Goal: Information Seeking & Learning: Learn about a topic

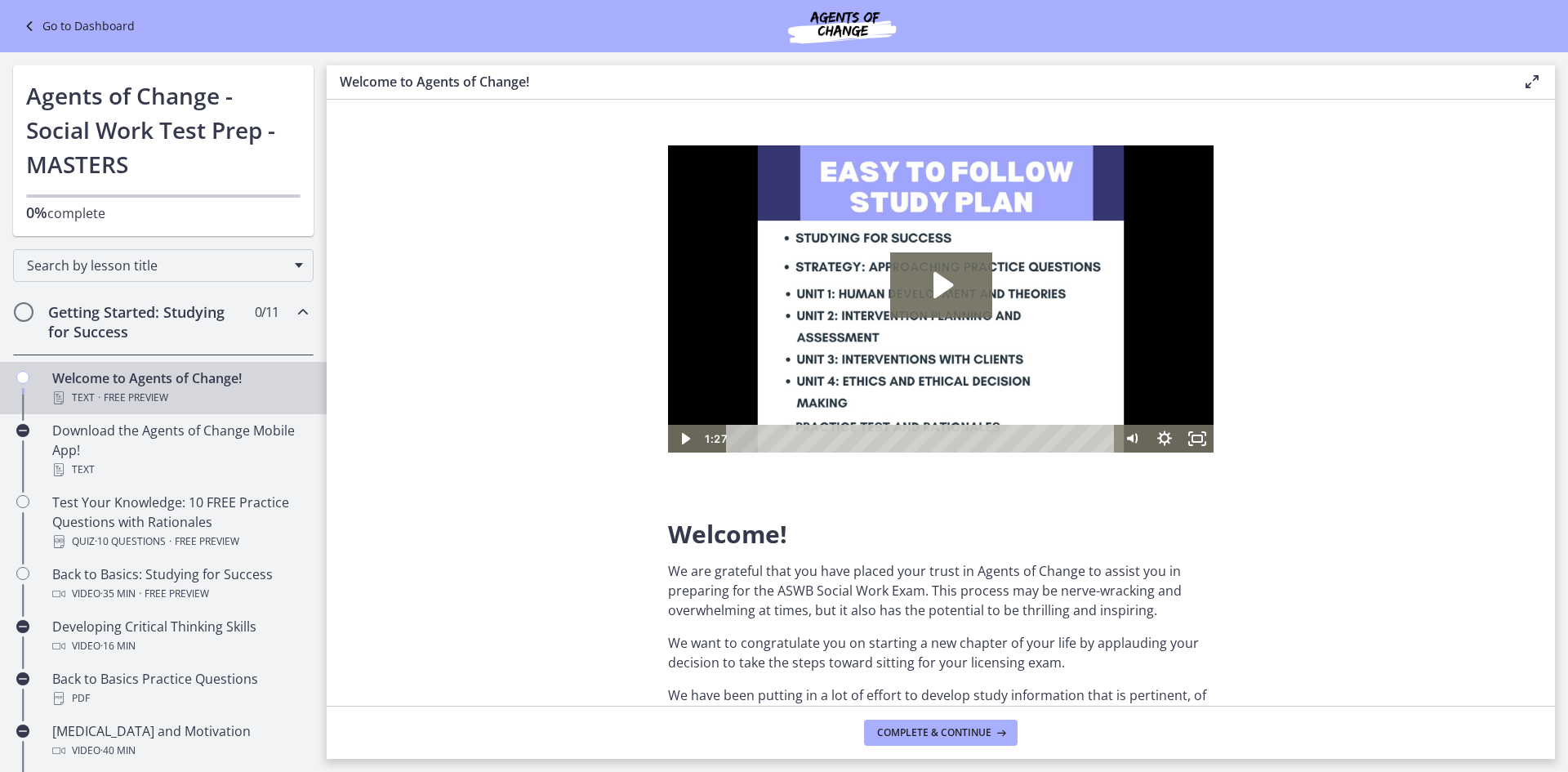
click at [55, 20] on link "Go to Dashboard" at bounding box center [77, 26] width 115 height 20
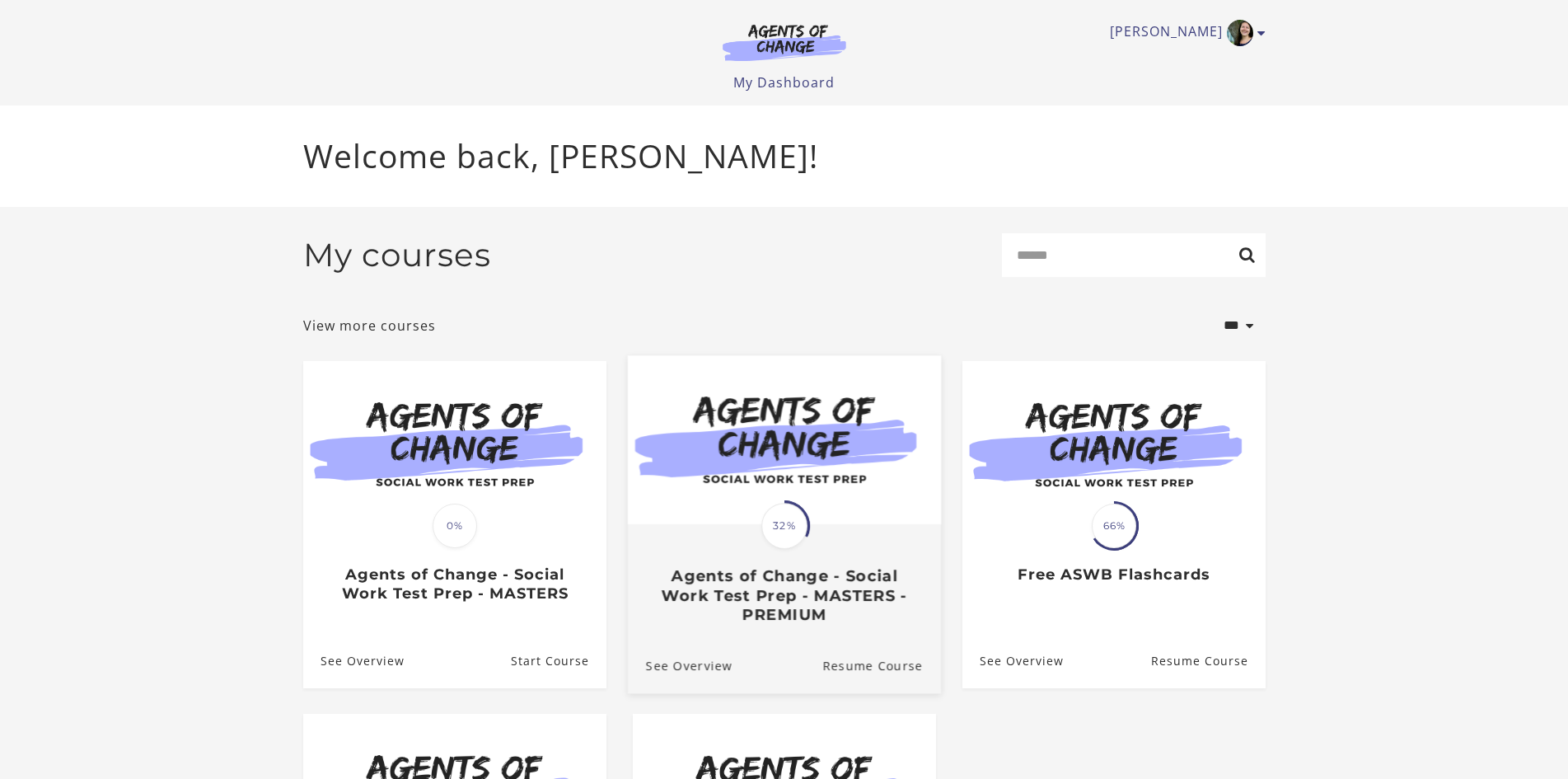
click at [830, 584] on h3 "Agents of Change - Social Work Test Prep - MASTERS - PREMIUM" at bounding box center [784, 595] width 277 height 58
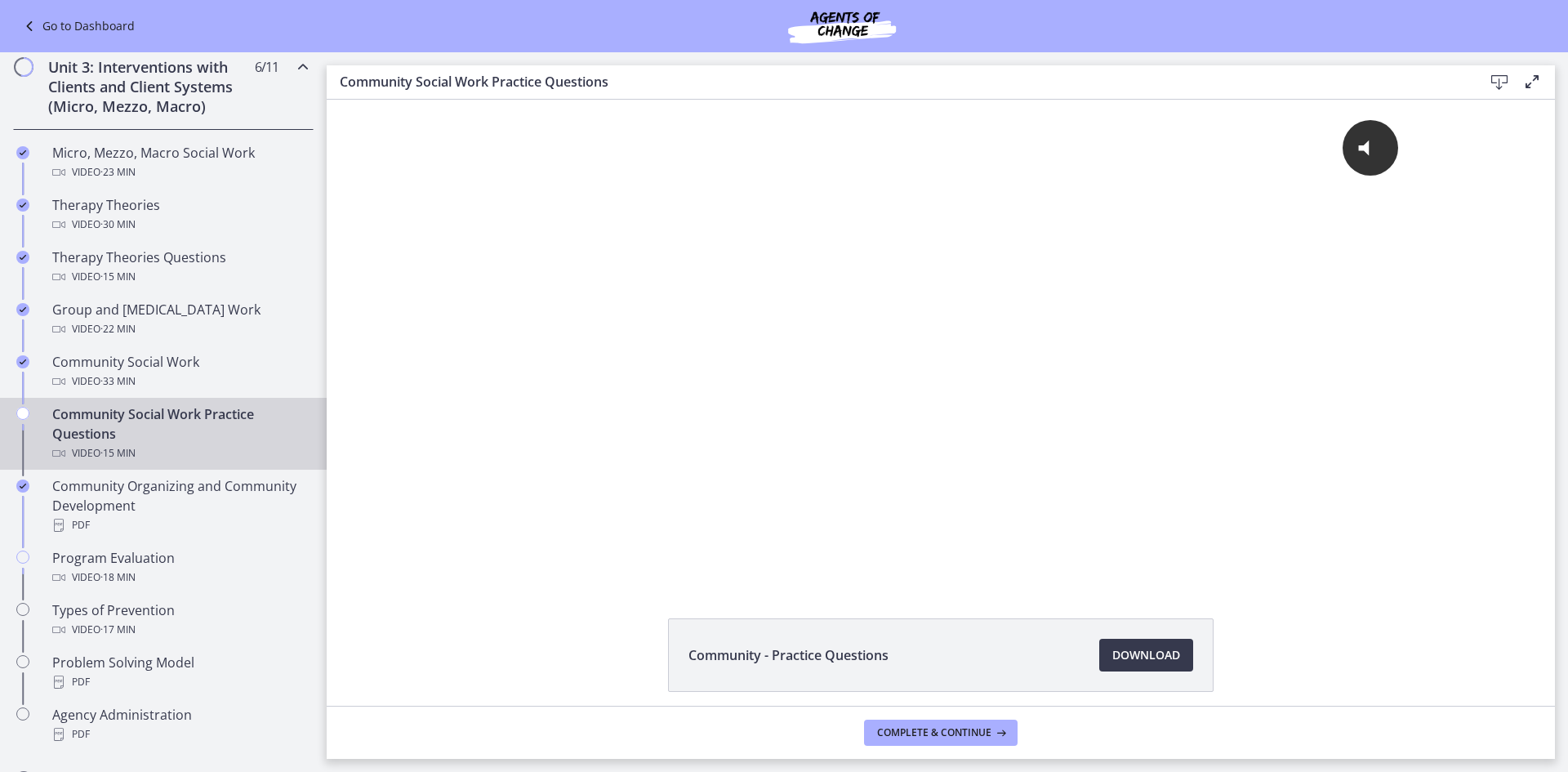
scroll to position [327, 0]
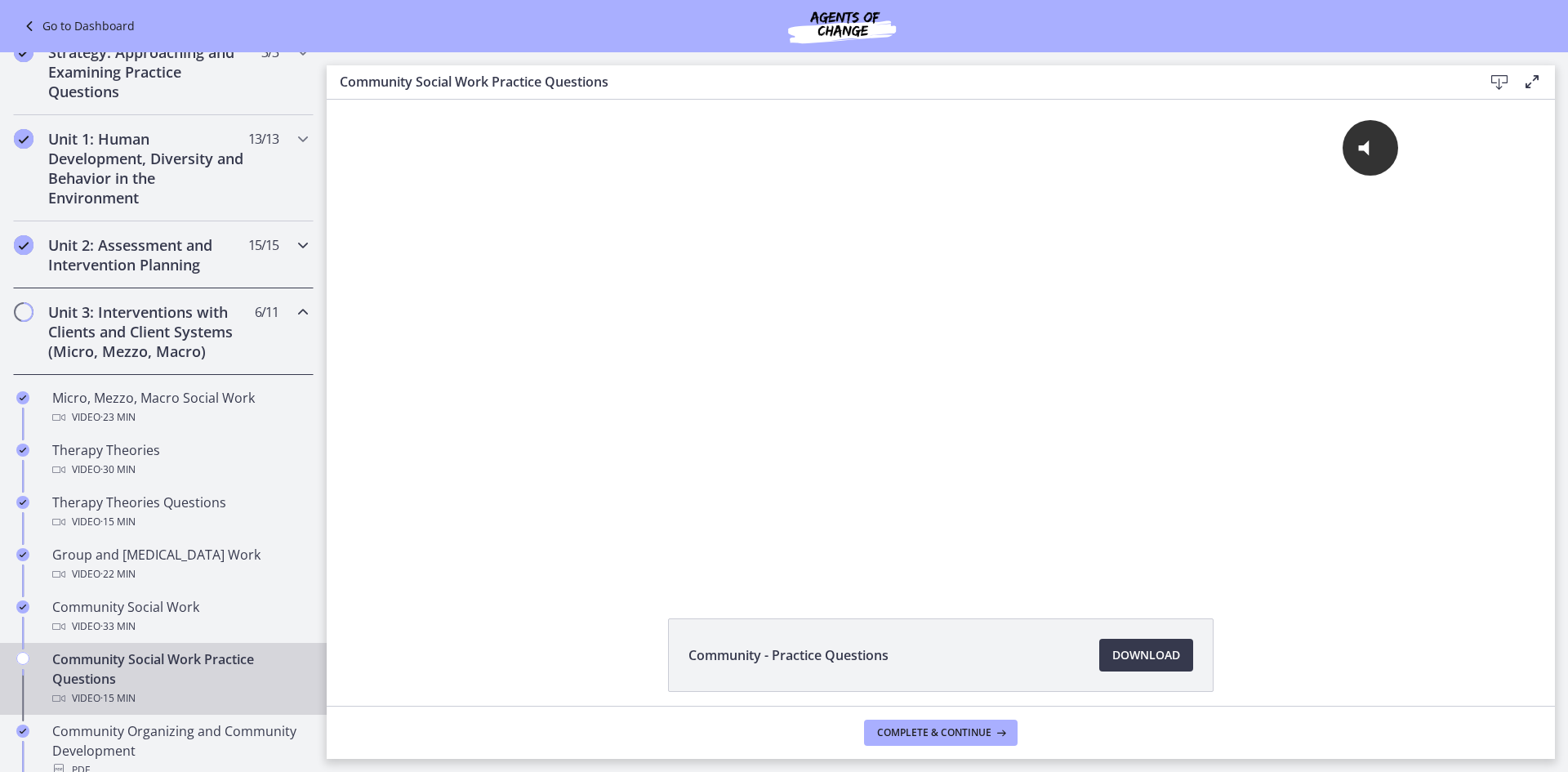
click at [126, 281] on div "Unit 2: Assessment and Intervention Planning 15 / 15 Completed" at bounding box center [163, 254] width 301 height 67
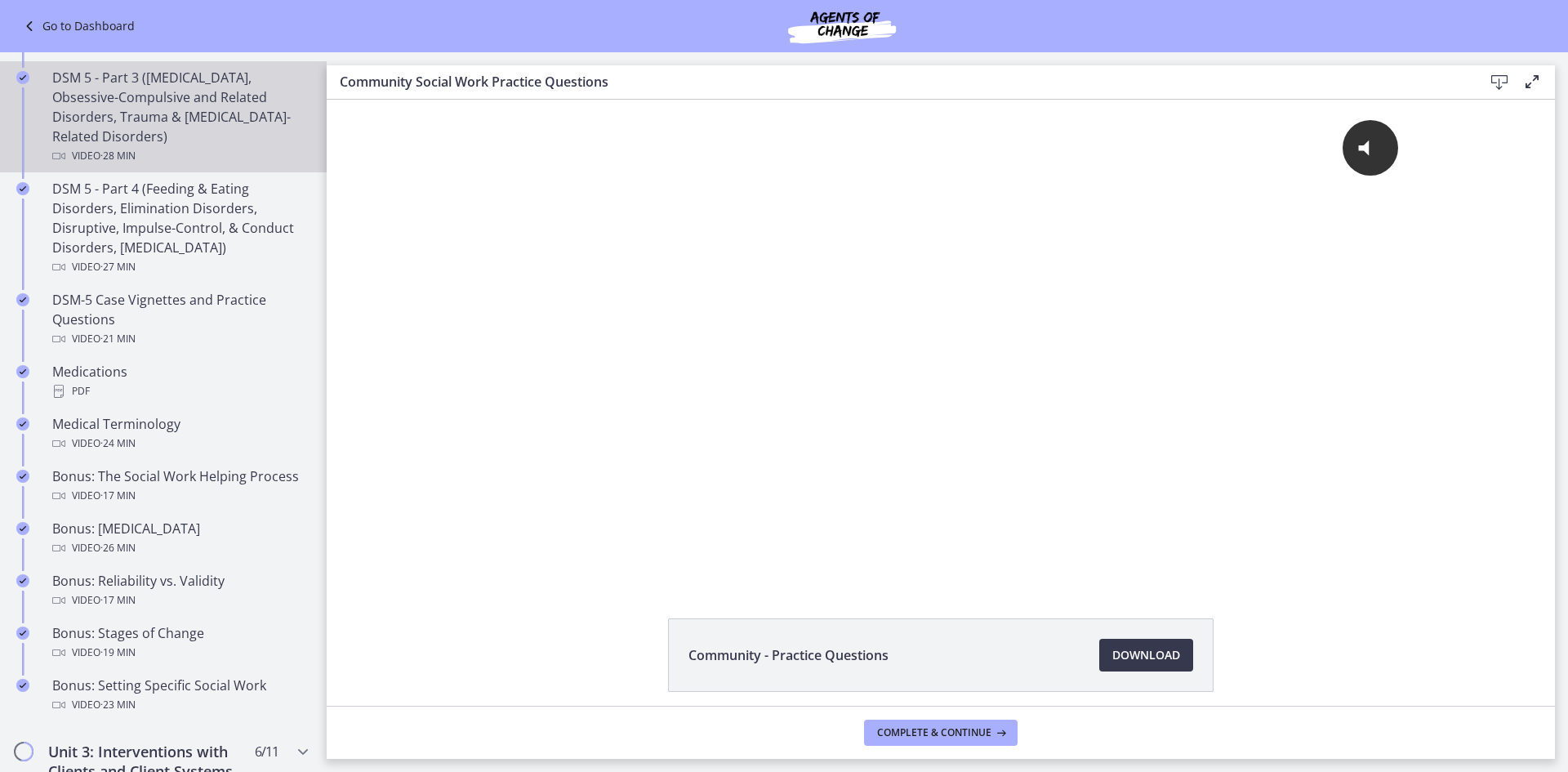
scroll to position [898, 0]
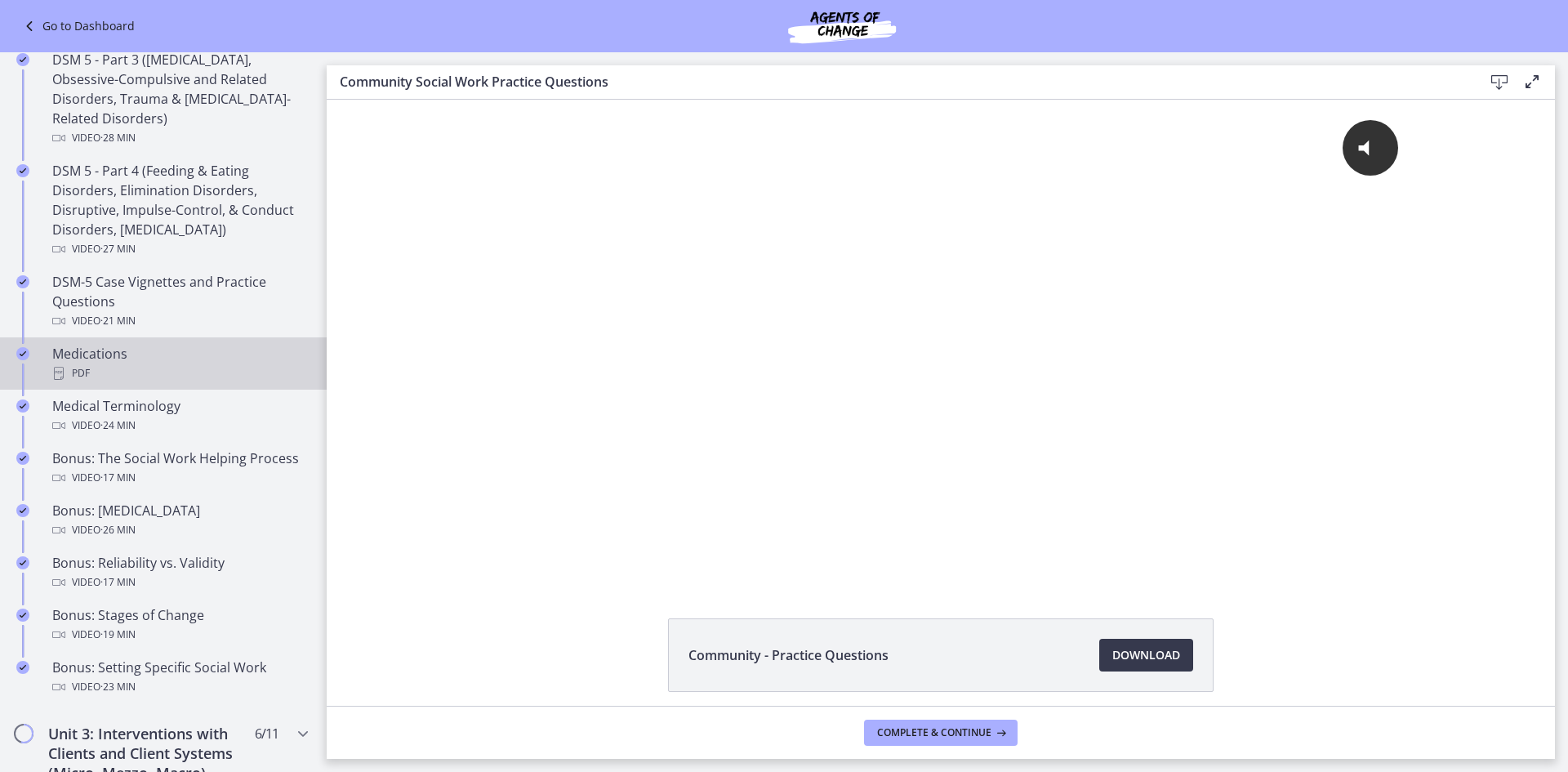
click at [113, 365] on div "PDF" at bounding box center [180, 373] width 255 height 20
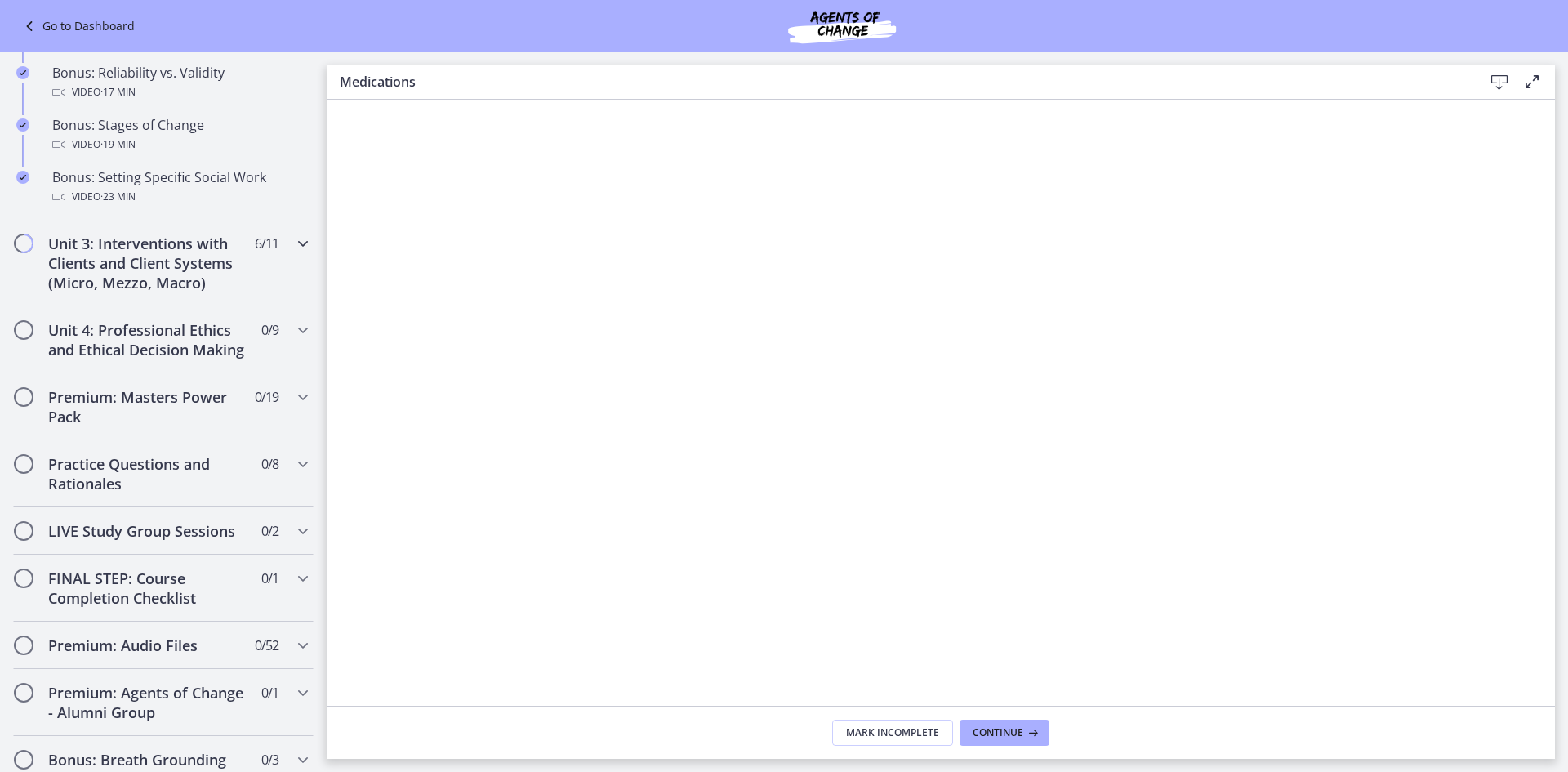
click at [118, 253] on h2 "Unit 3: Interventions with Clients and Client Systems (Micro, Mezzo, Macro)" at bounding box center [148, 262] width 199 height 58
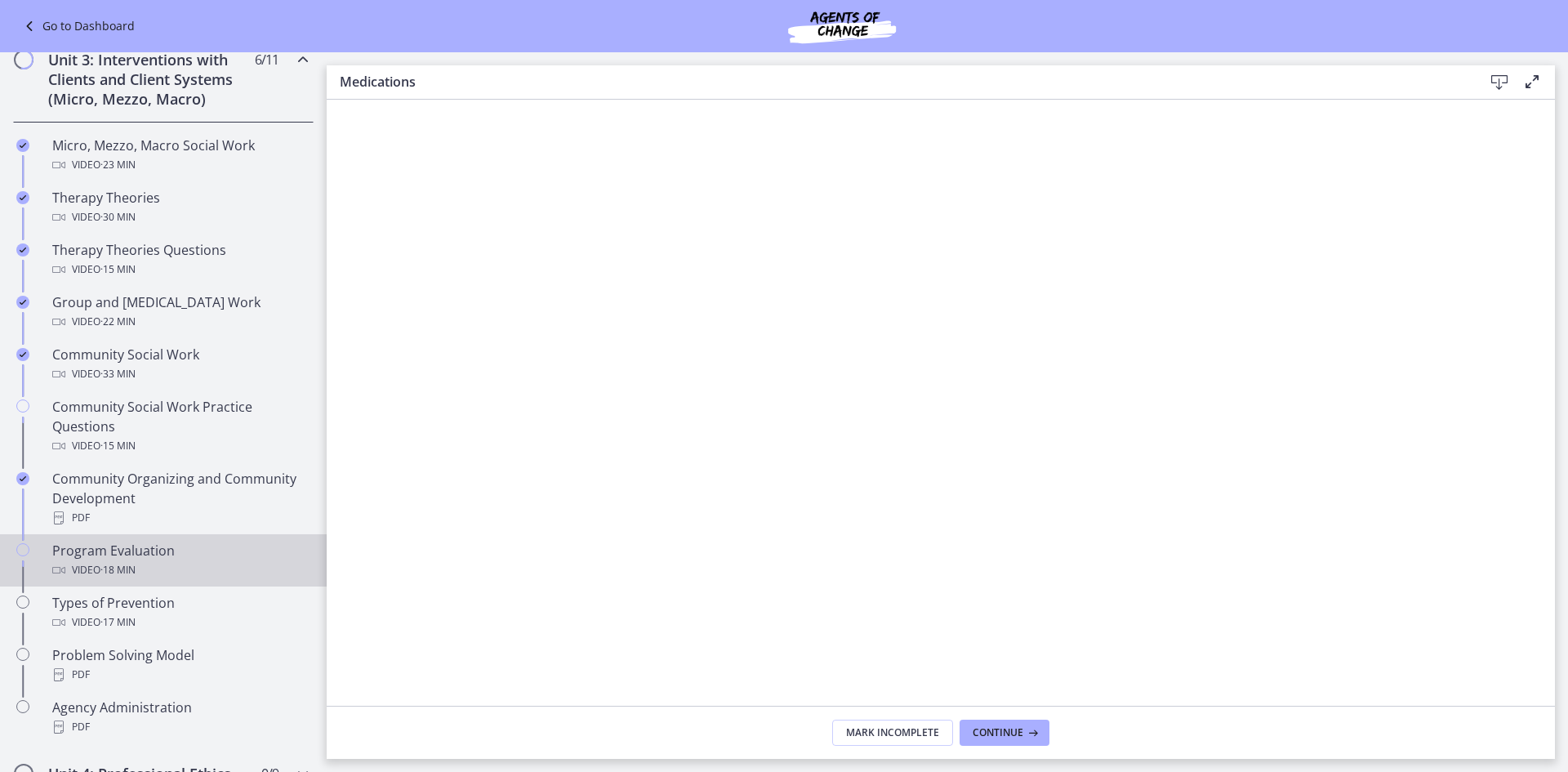
scroll to position [550, 0]
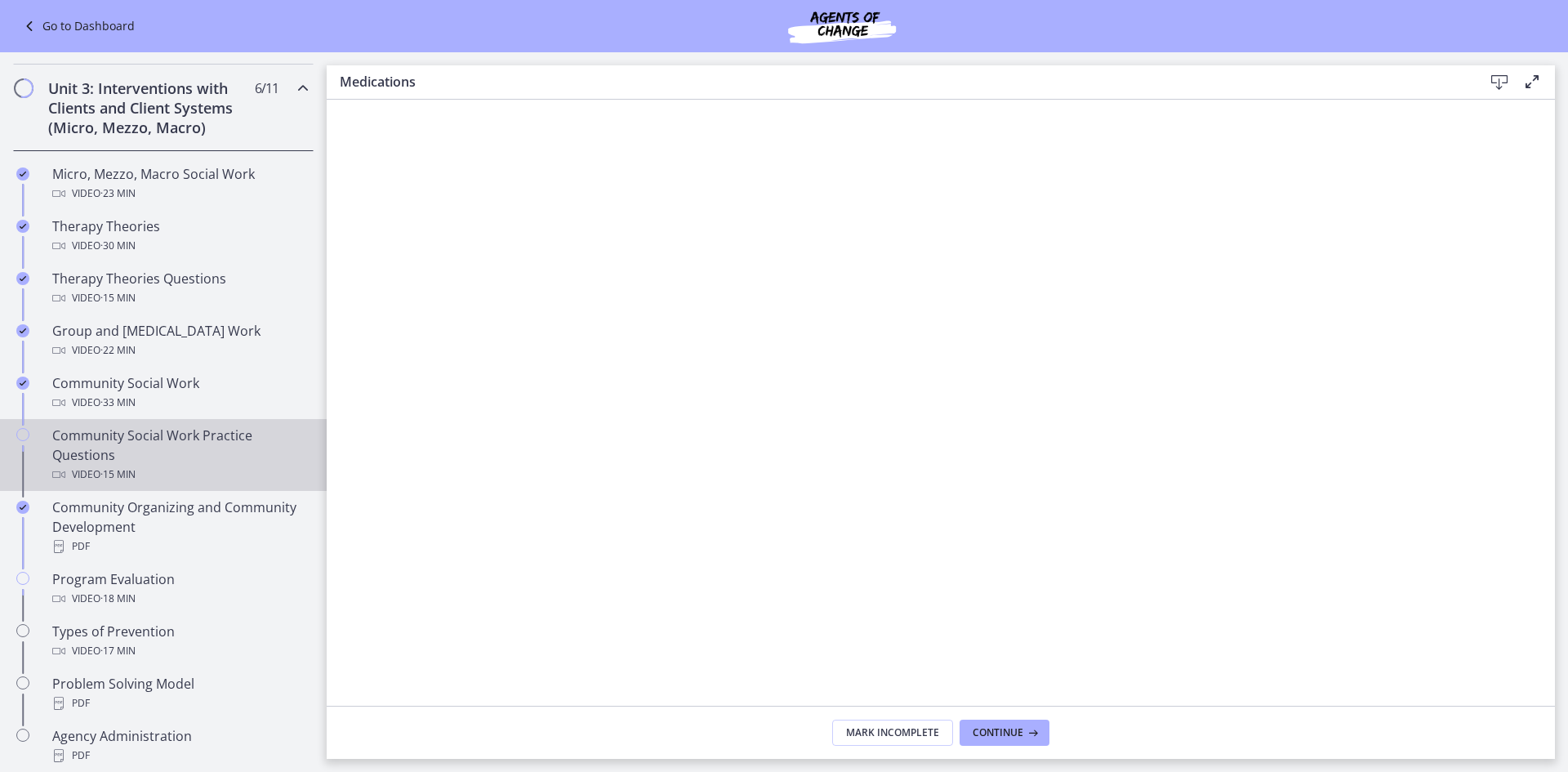
click at [149, 461] on div "Community Social Work Practice Questions Video · 15 min" at bounding box center [180, 454] width 255 height 58
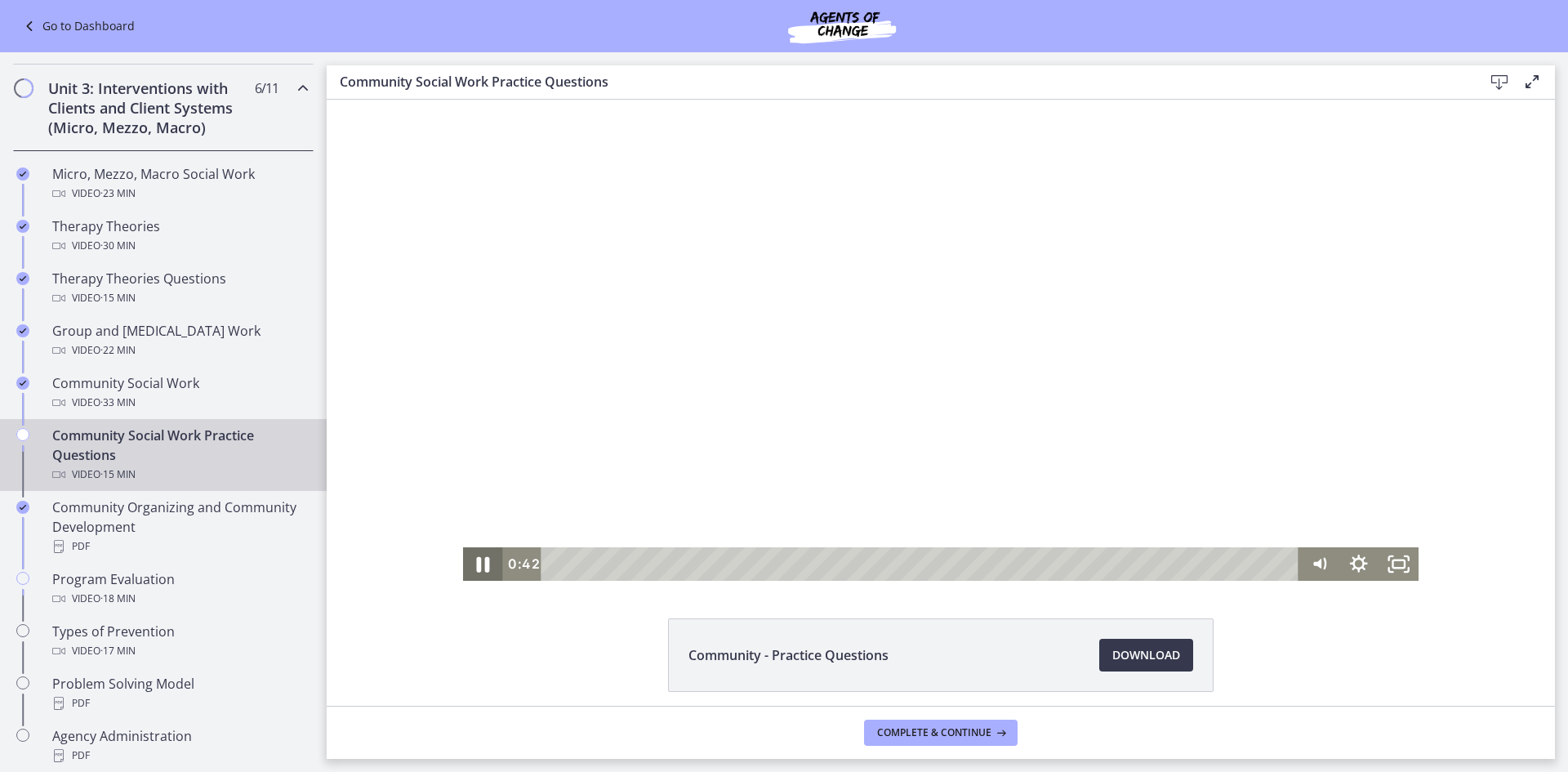
click at [484, 565] on icon "Pause" at bounding box center [483, 564] width 48 height 40
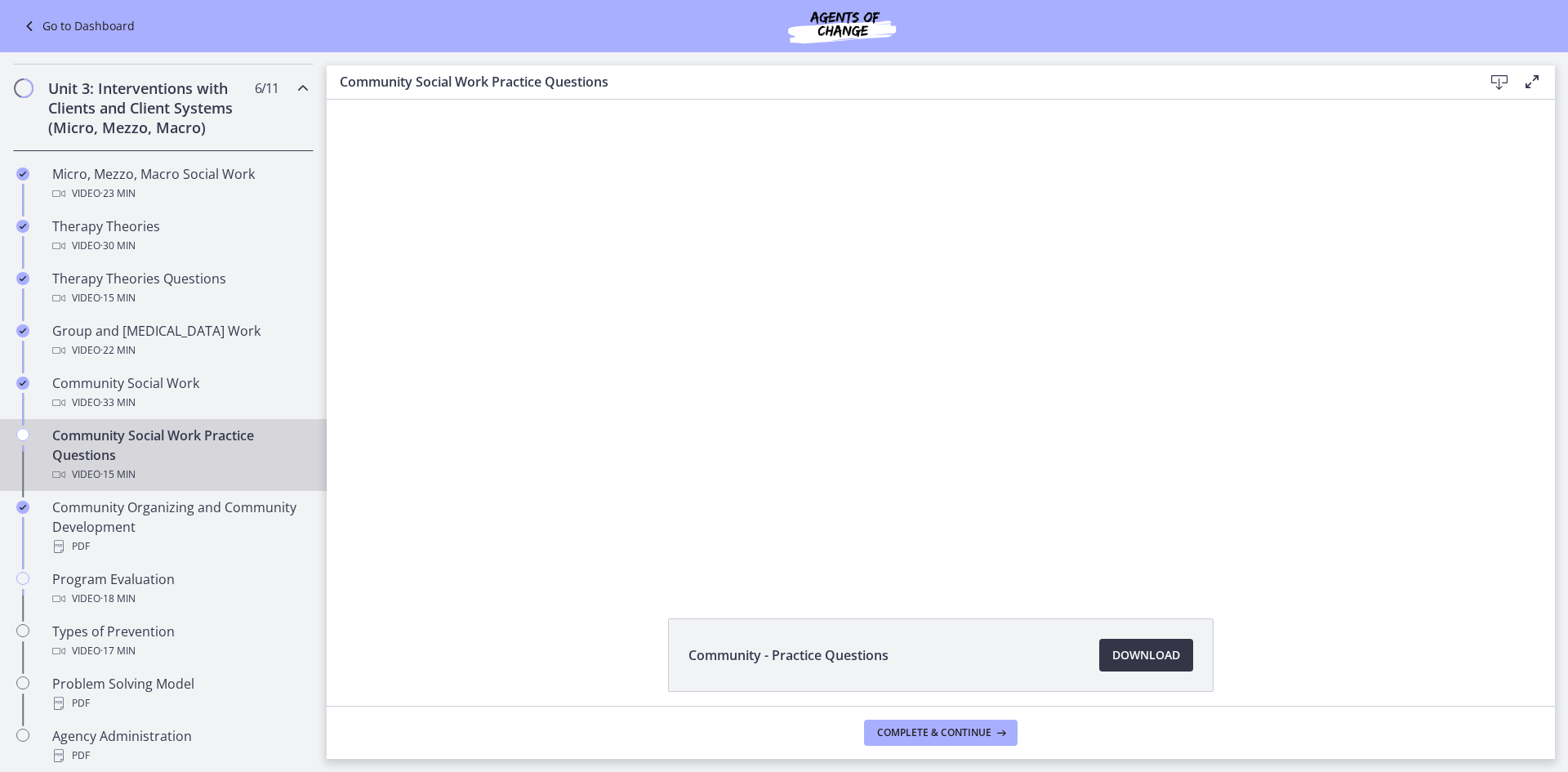
click at [1139, 657] on span "Download Opens in a new window" at bounding box center [1146, 655] width 67 height 20
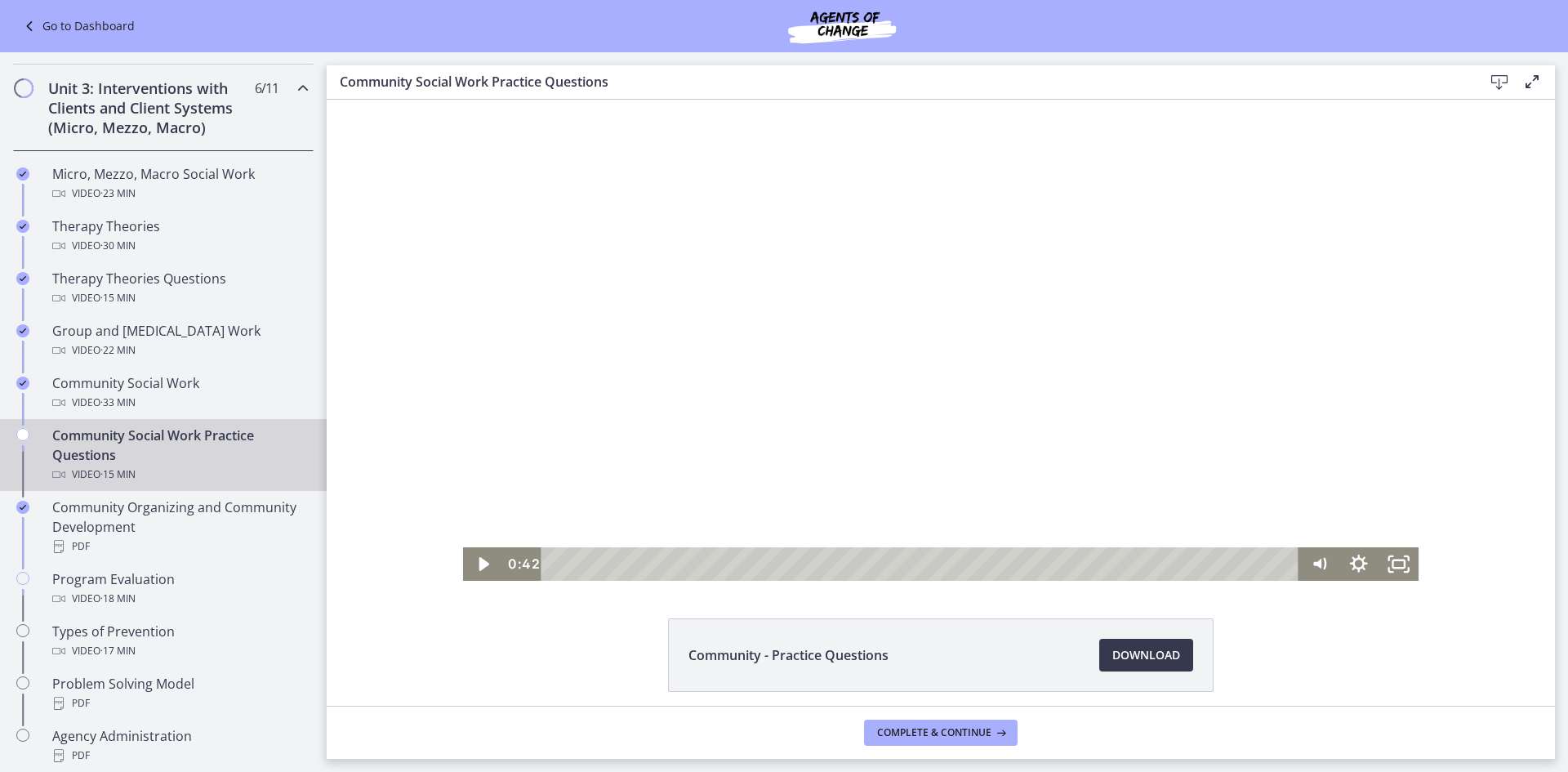
click at [739, 365] on div at bounding box center [941, 340] width 956 height 481
click at [710, 409] on div at bounding box center [941, 340] width 956 height 481
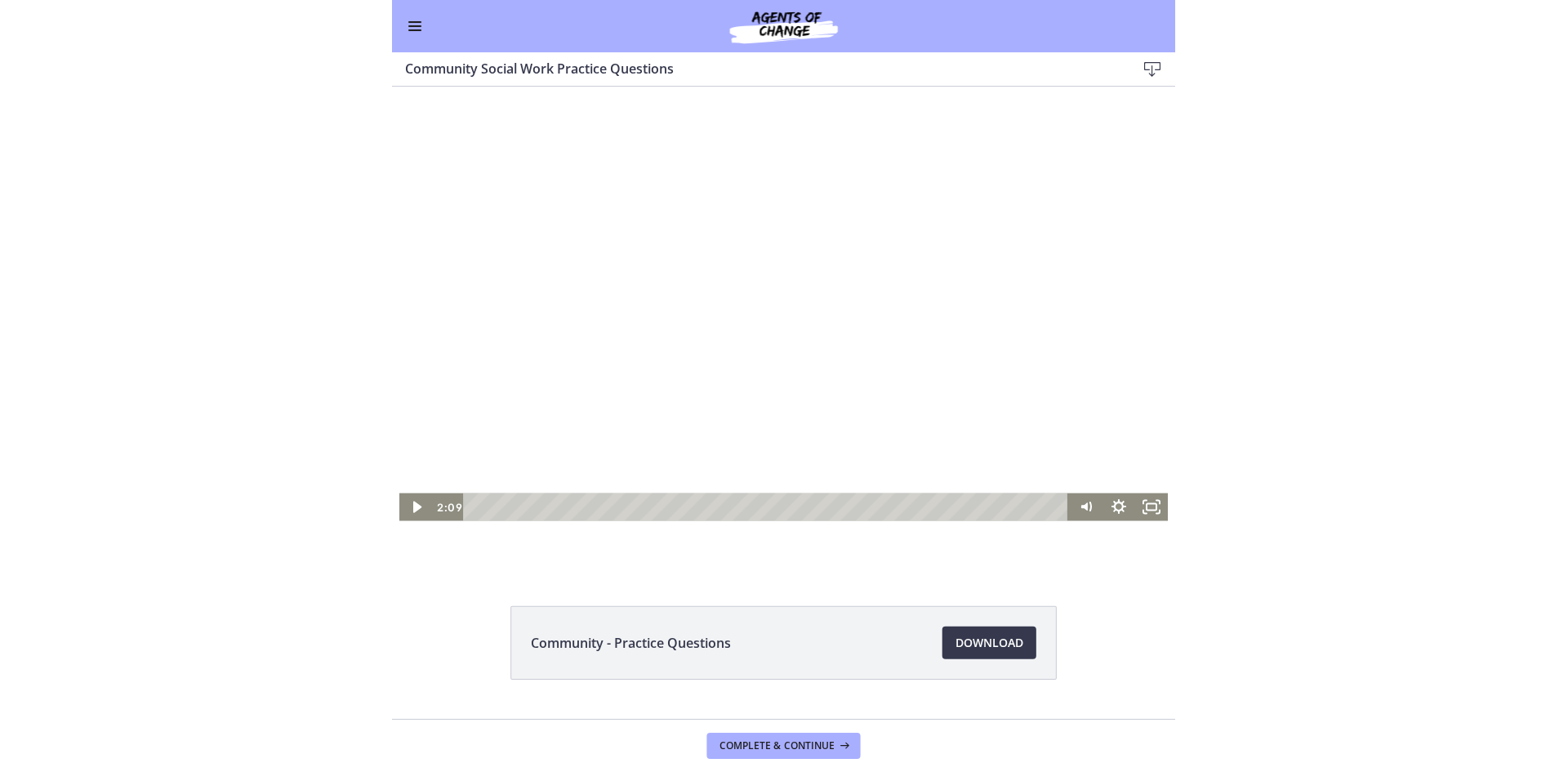
scroll to position [546, 0]
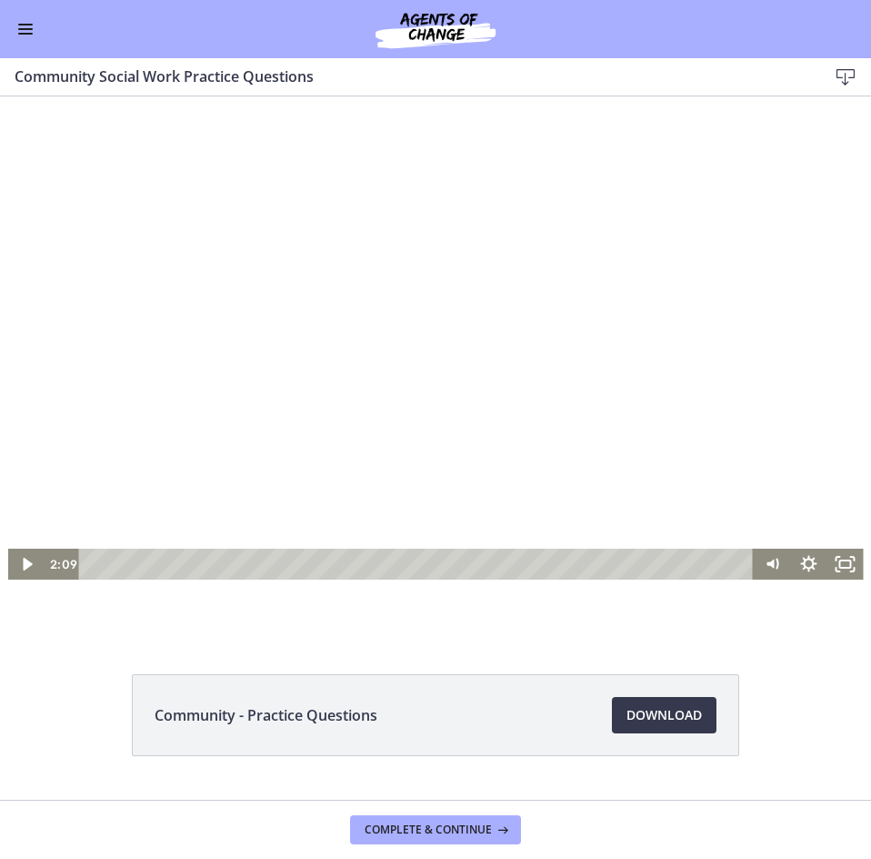
click at [111, 500] on div at bounding box center [436, 364] width 856 height 430
click at [770, 516] on div "Volume" at bounding box center [773, 498] width 36 height 100
click at [21, 567] on icon "Pause" at bounding box center [27, 565] width 12 height 15
click at [270, 367] on div at bounding box center [436, 364] width 856 height 430
click at [200, 415] on div at bounding box center [436, 364] width 856 height 430
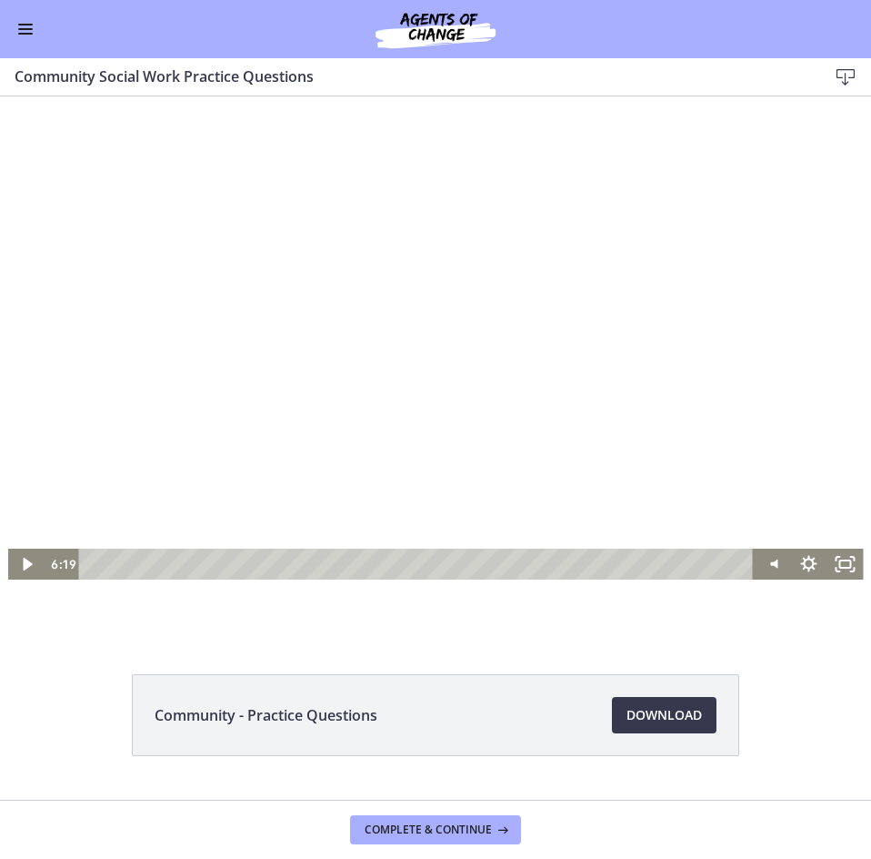
click at [237, 369] on div at bounding box center [436, 364] width 856 height 430
click at [385, 564] on div "7:00" at bounding box center [419, 563] width 653 height 31
click at [187, 389] on div at bounding box center [436, 364] width 856 height 430
click at [195, 384] on div at bounding box center [436, 364] width 856 height 430
click at [194, 384] on div at bounding box center [436, 364] width 856 height 430
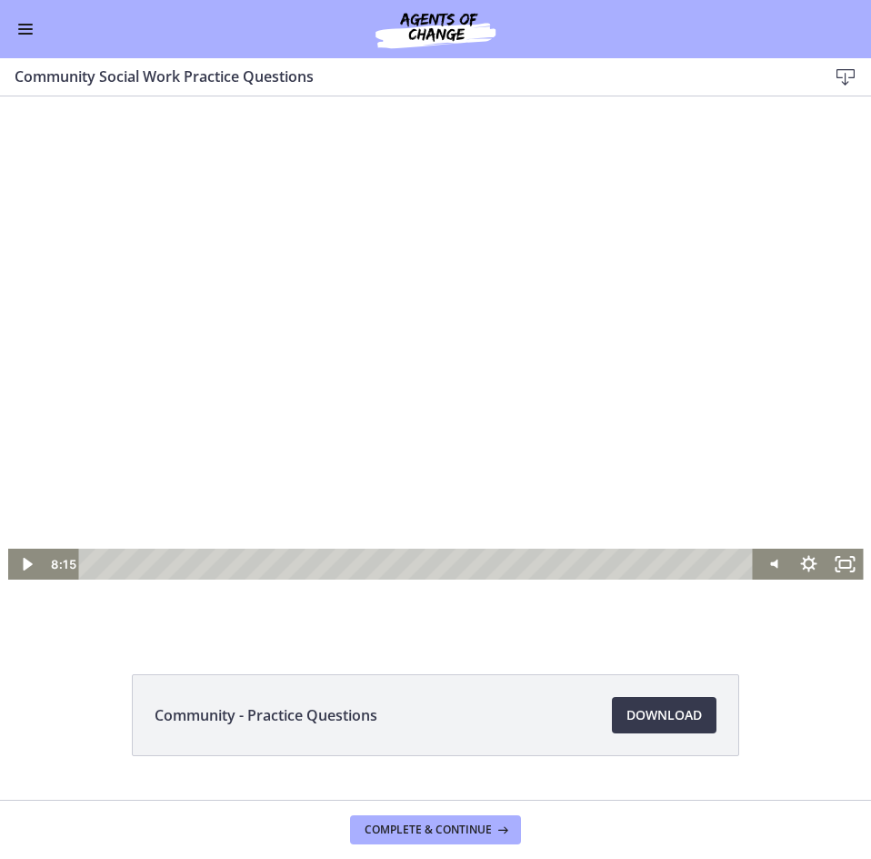
click at [490, 479] on div at bounding box center [436, 364] width 856 height 430
click at [295, 413] on div at bounding box center [436, 364] width 856 height 430
click at [280, 326] on div at bounding box center [436, 364] width 856 height 430
click at [382, 465] on div at bounding box center [436, 364] width 856 height 430
click at [397, 320] on div at bounding box center [436, 364] width 856 height 430
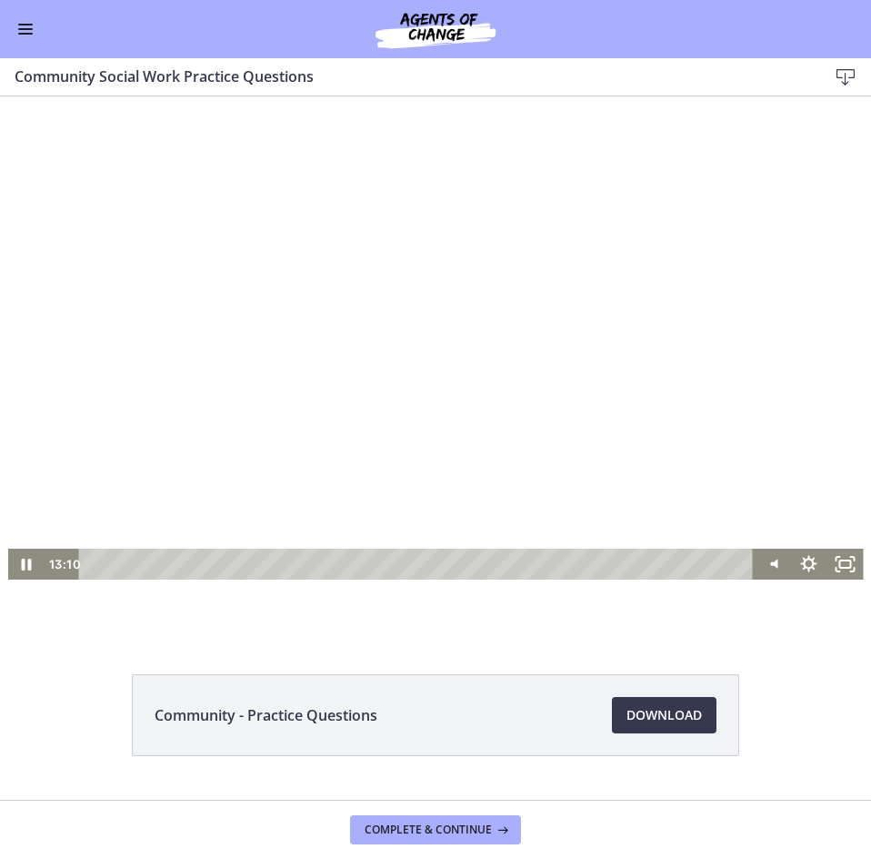
click at [396, 320] on div at bounding box center [436, 364] width 856 height 430
click at [400, 518] on div at bounding box center [436, 364] width 856 height 430
click at [662, 568] on div "13:28" at bounding box center [419, 563] width 653 height 31
click at [669, 568] on div "13:37" at bounding box center [419, 563] width 653 height 31
click at [676, 566] on div "13:47" at bounding box center [419, 563] width 653 height 31
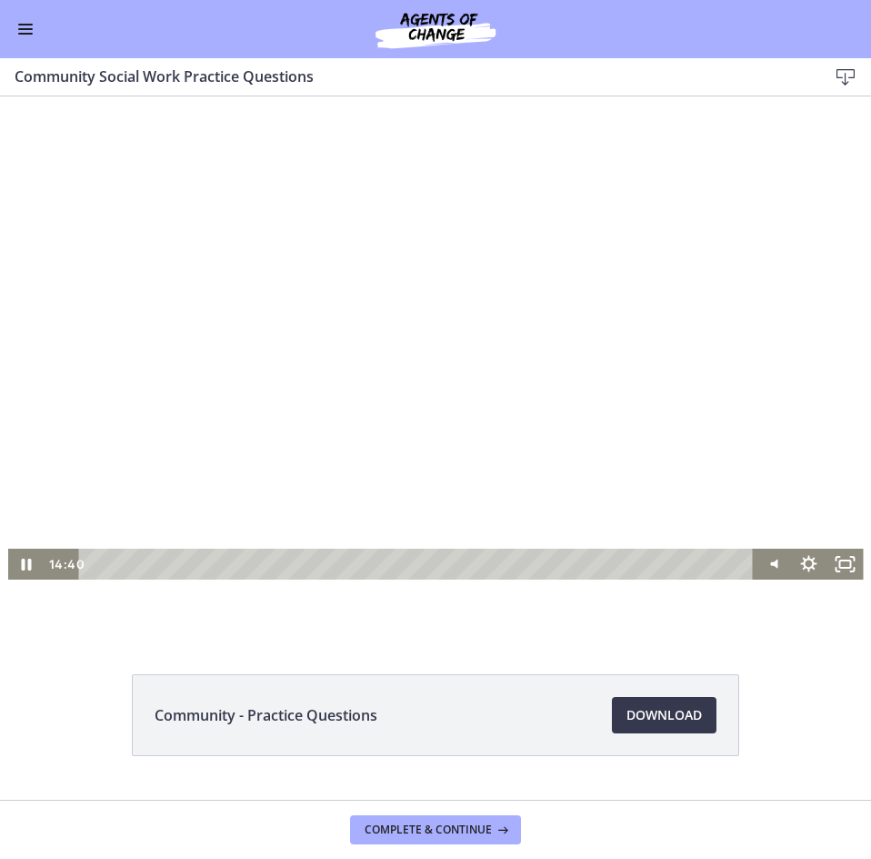
click at [296, 356] on div at bounding box center [436, 364] width 856 height 430
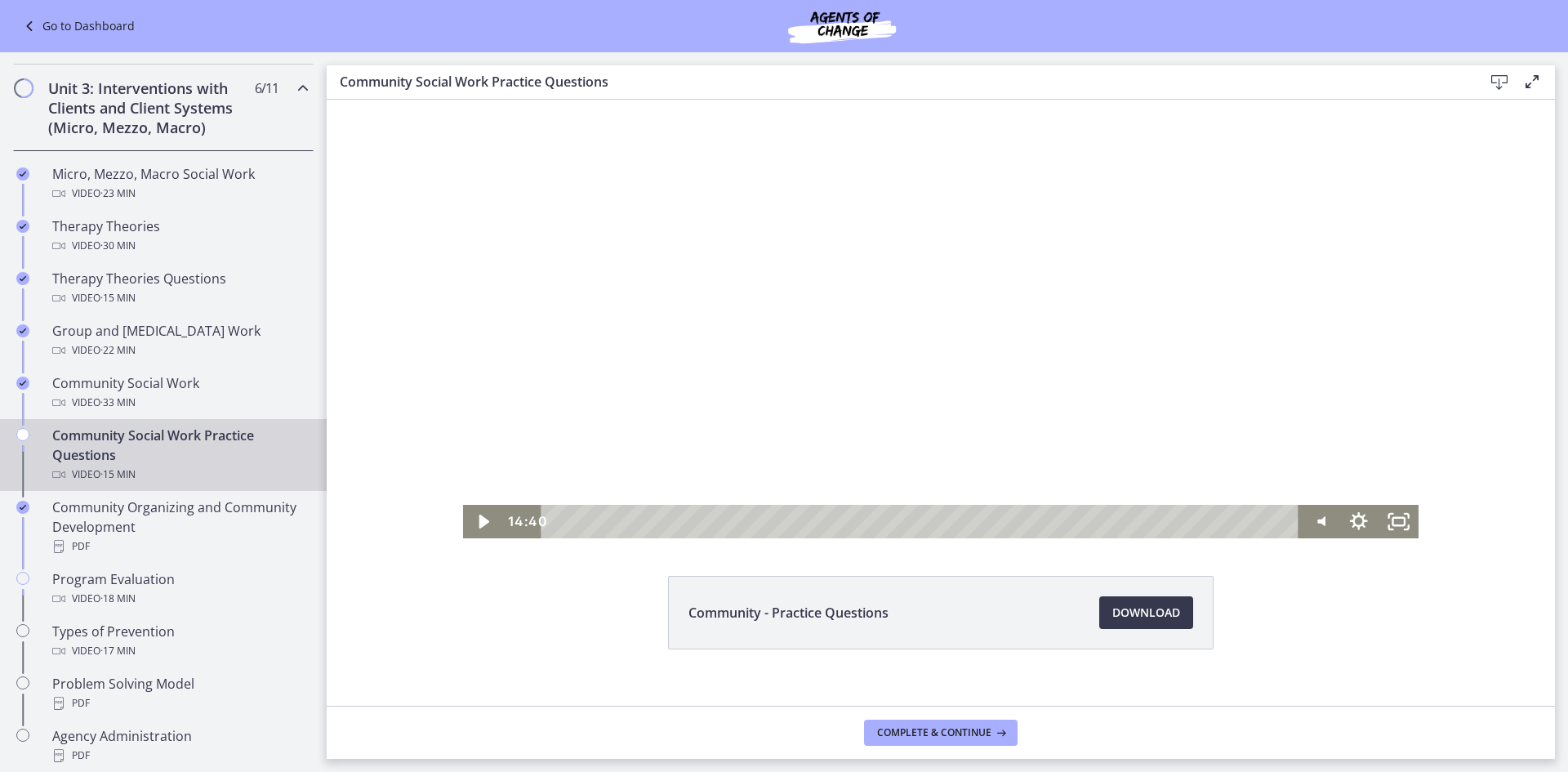
scroll to position [65, 0]
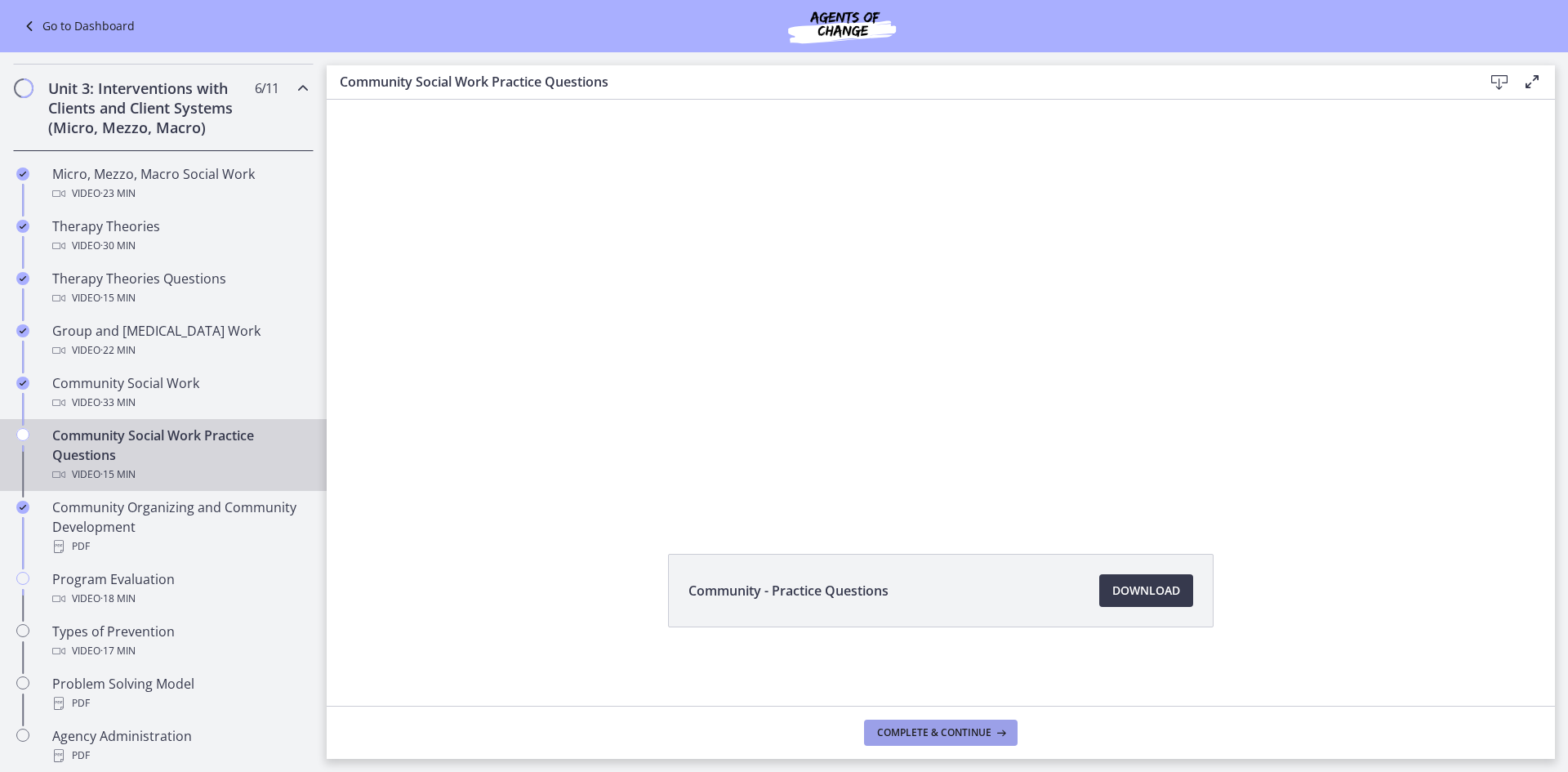
click at [991, 733] on icon at bounding box center [1000, 733] width 16 height 13
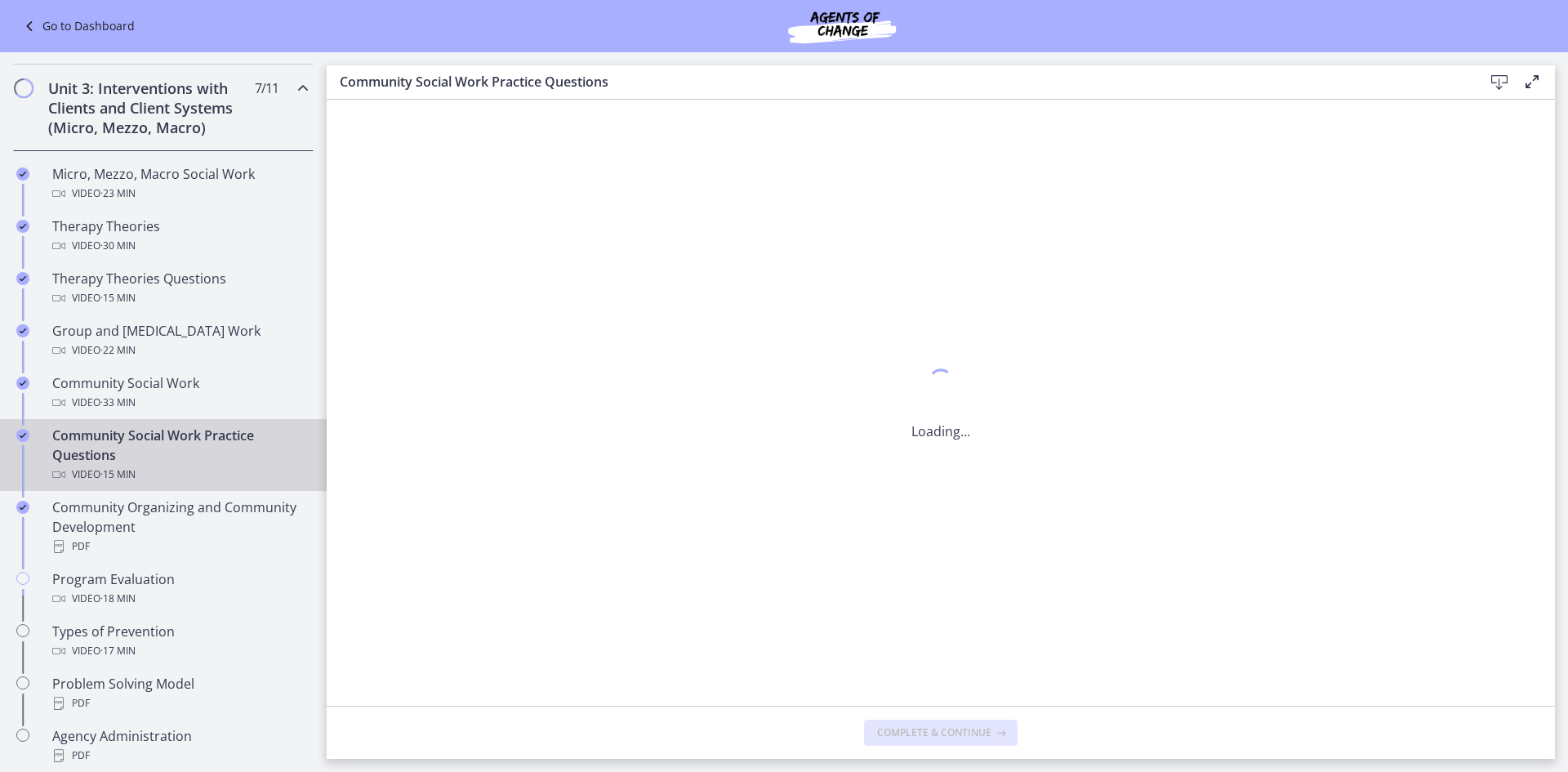
scroll to position [0, 0]
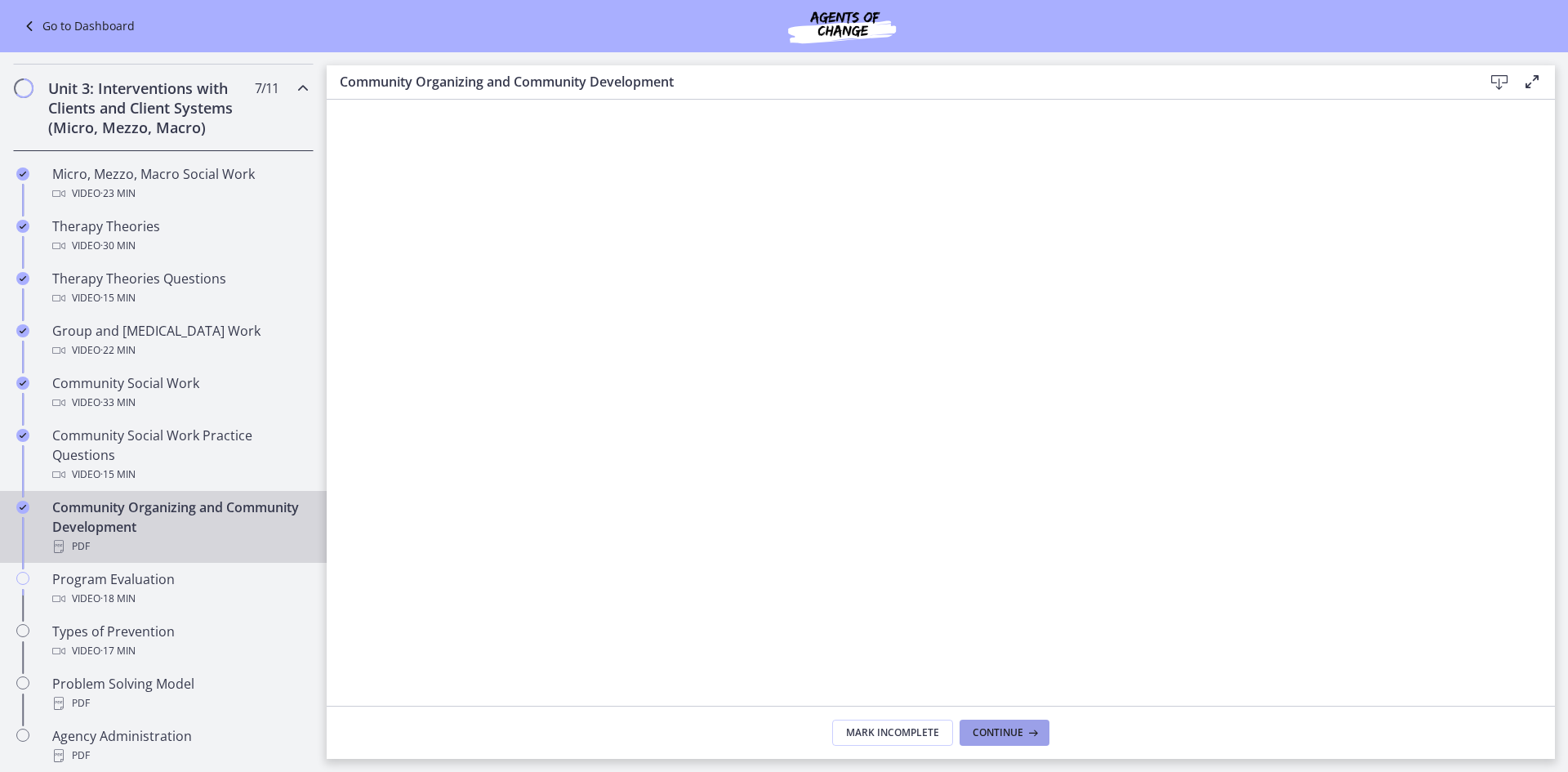
click at [1026, 735] on icon at bounding box center [1032, 733] width 16 height 13
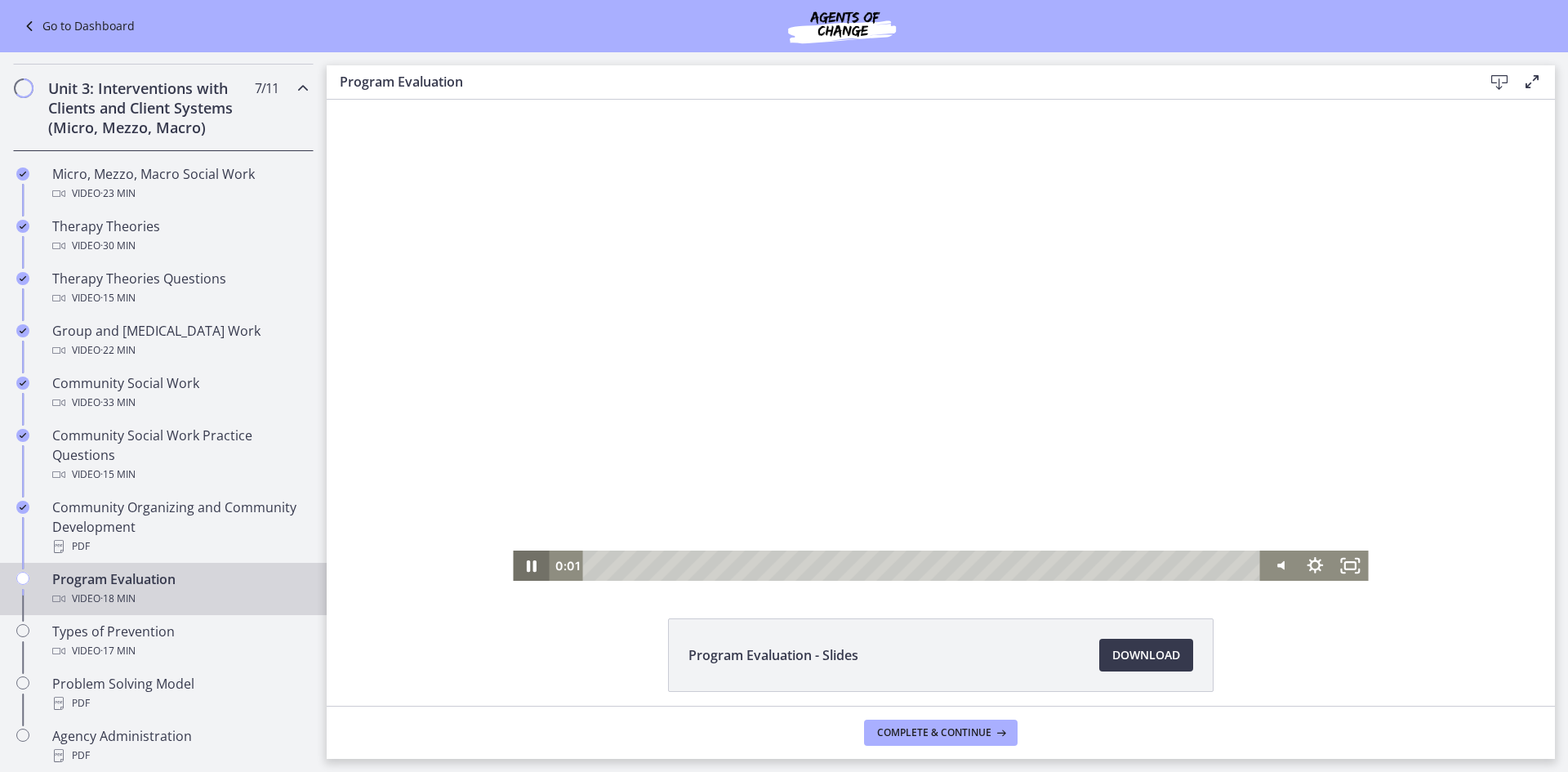
click at [531, 571] on icon "Pause" at bounding box center [531, 566] width 36 height 31
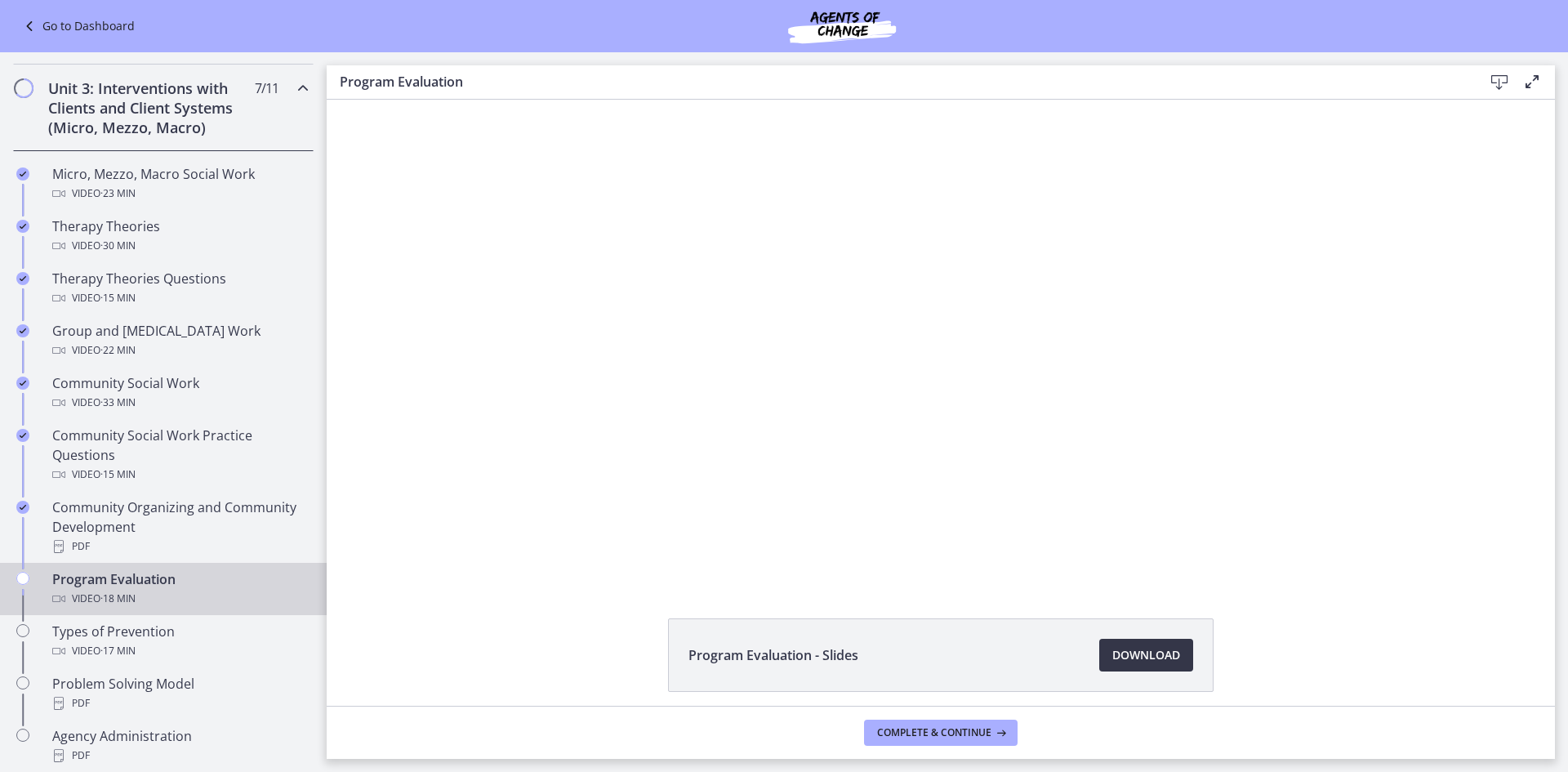
click at [1150, 663] on span "Download Opens in a new window" at bounding box center [1146, 655] width 67 height 20
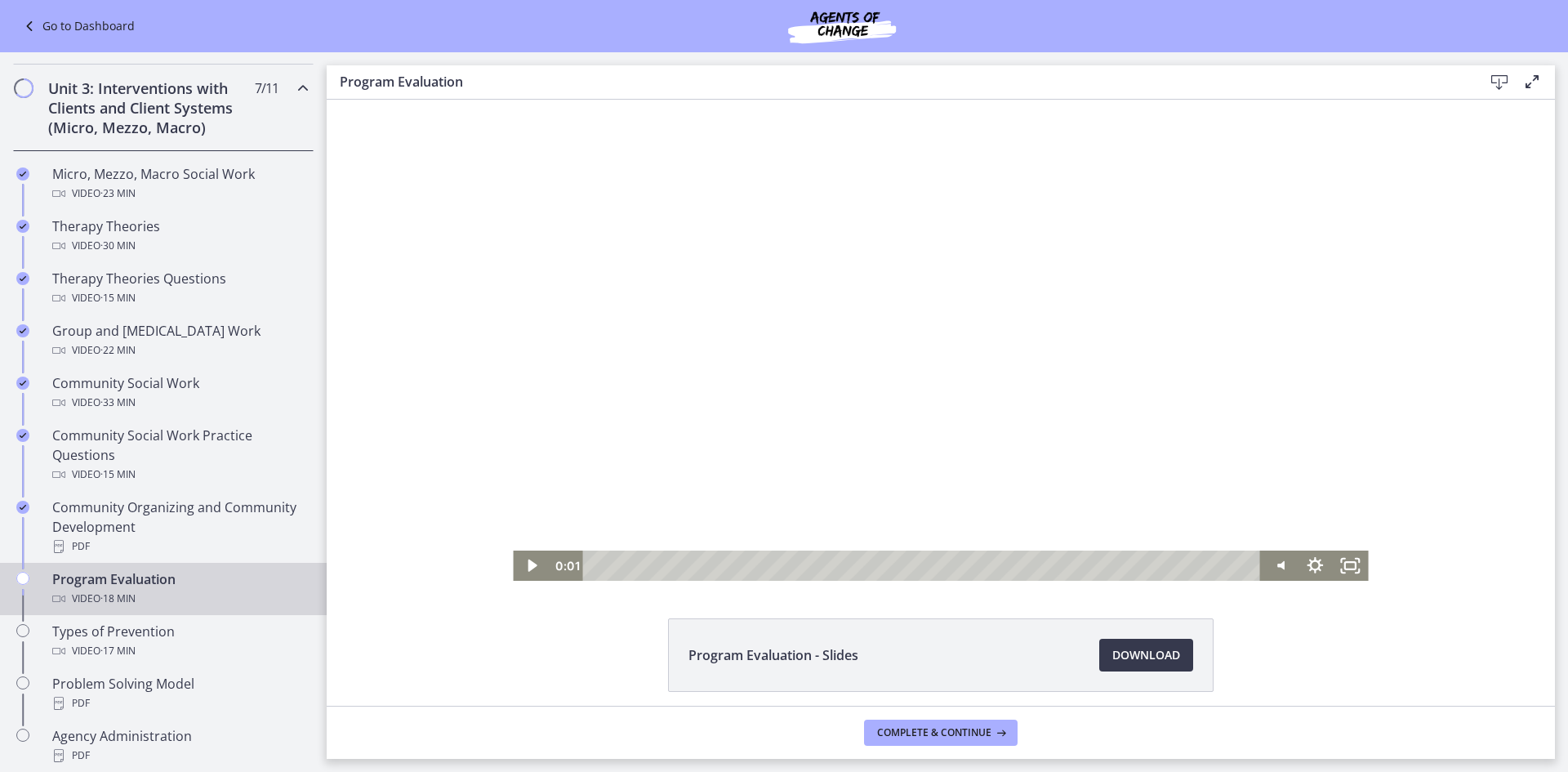
click at [926, 277] on div at bounding box center [940, 340] width 855 height 481
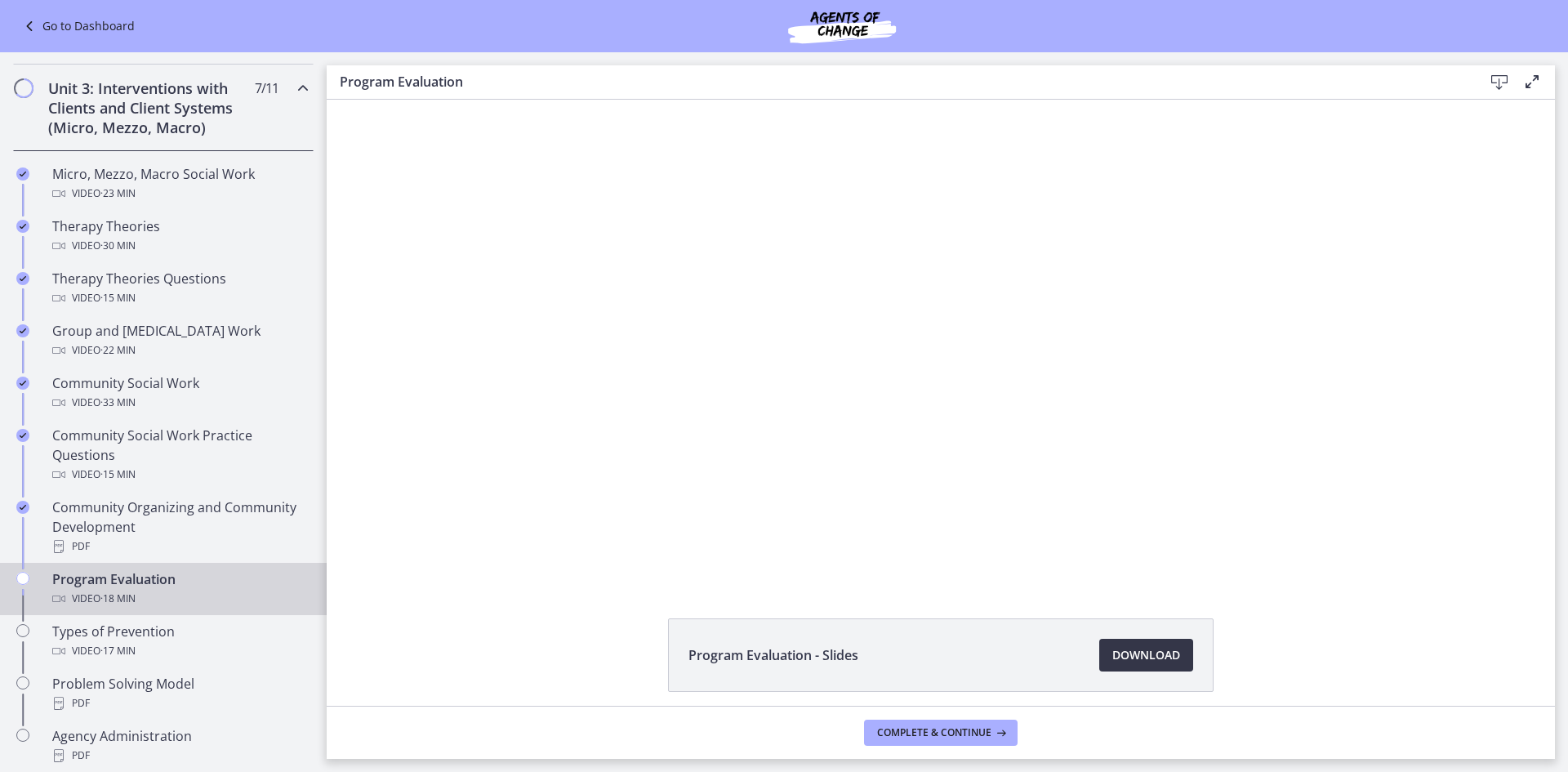
click at [1123, 663] on span "Download Opens in a new window" at bounding box center [1146, 655] width 67 height 20
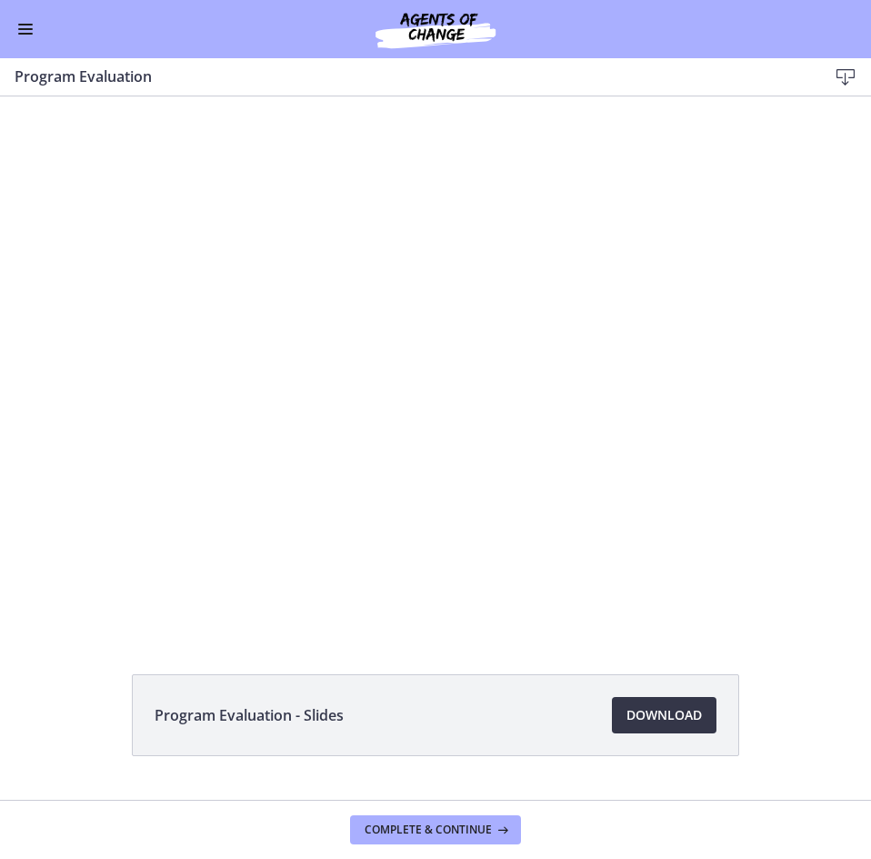
scroll to position [608, 0]
click at [75, 651] on div "Program Evaluation - Slides Download Opens in a new window" at bounding box center [435, 447] width 871 height 703
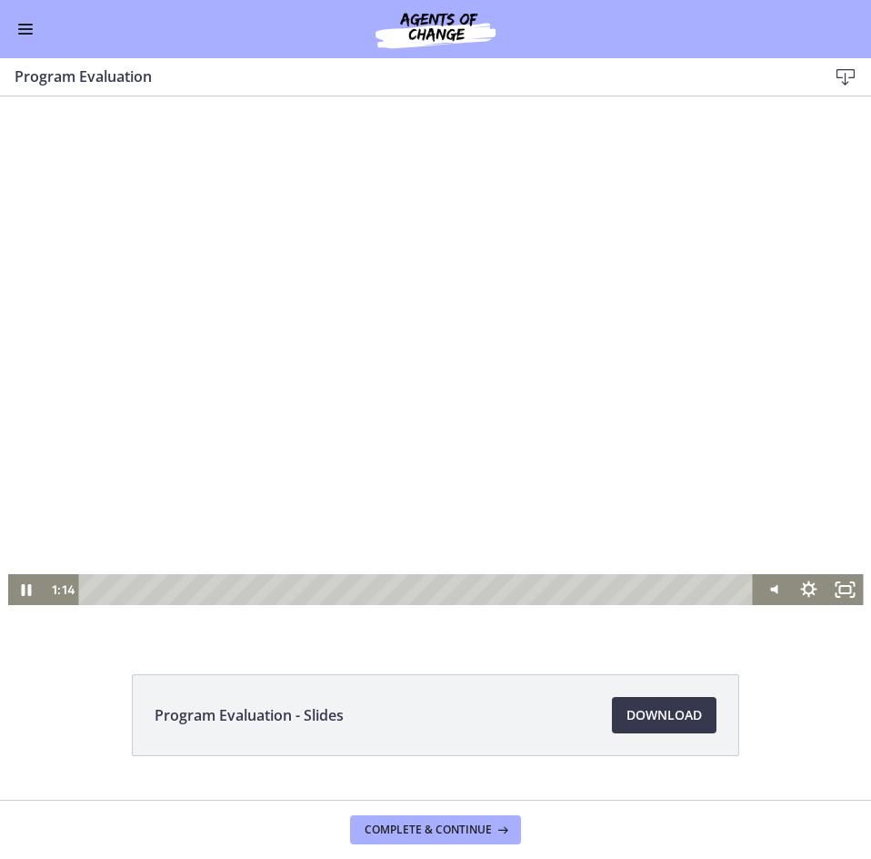
click at [128, 394] on div at bounding box center [436, 364] width 856 height 481
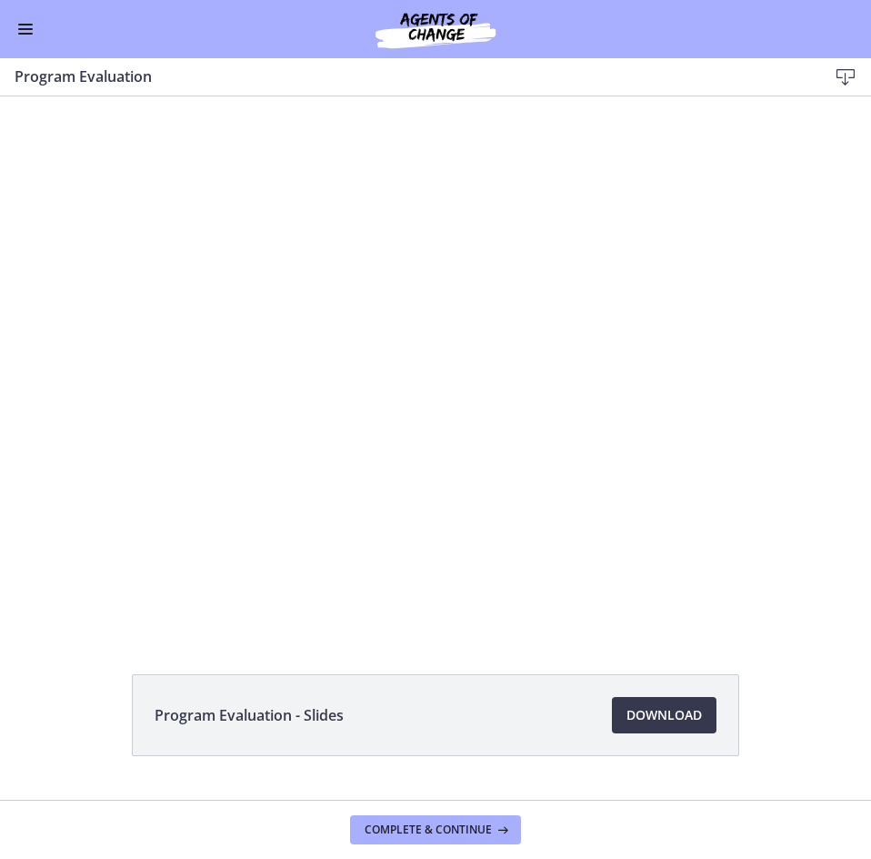
click at [30, 39] on button "Enable menu" at bounding box center [26, 29] width 22 height 22
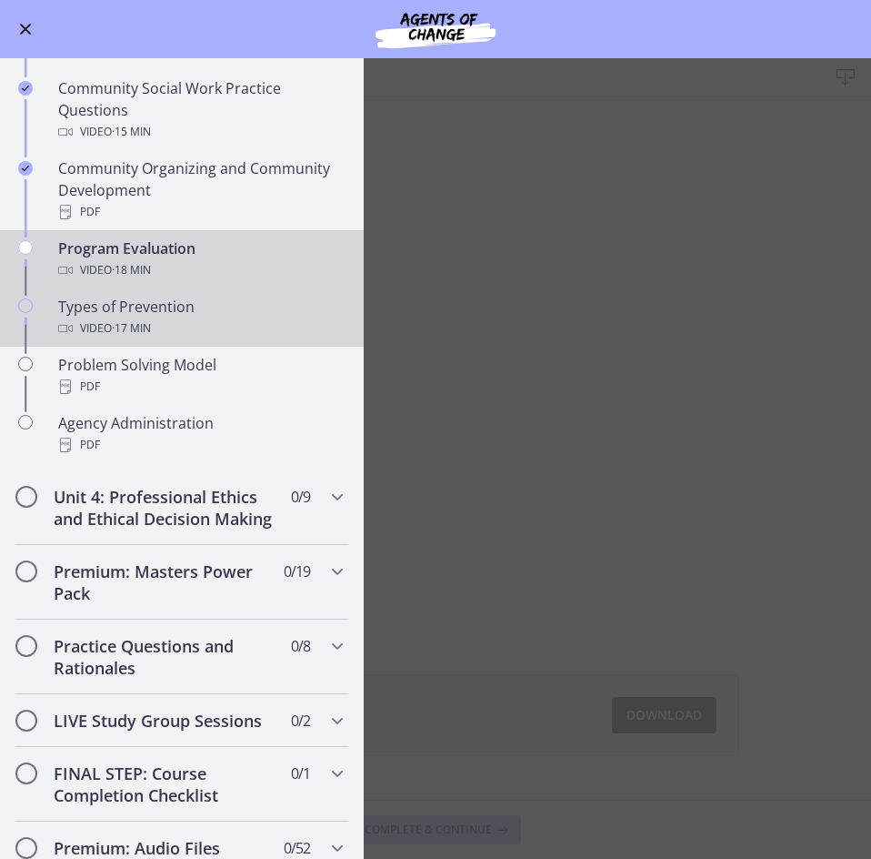
scroll to position [1063, 0]
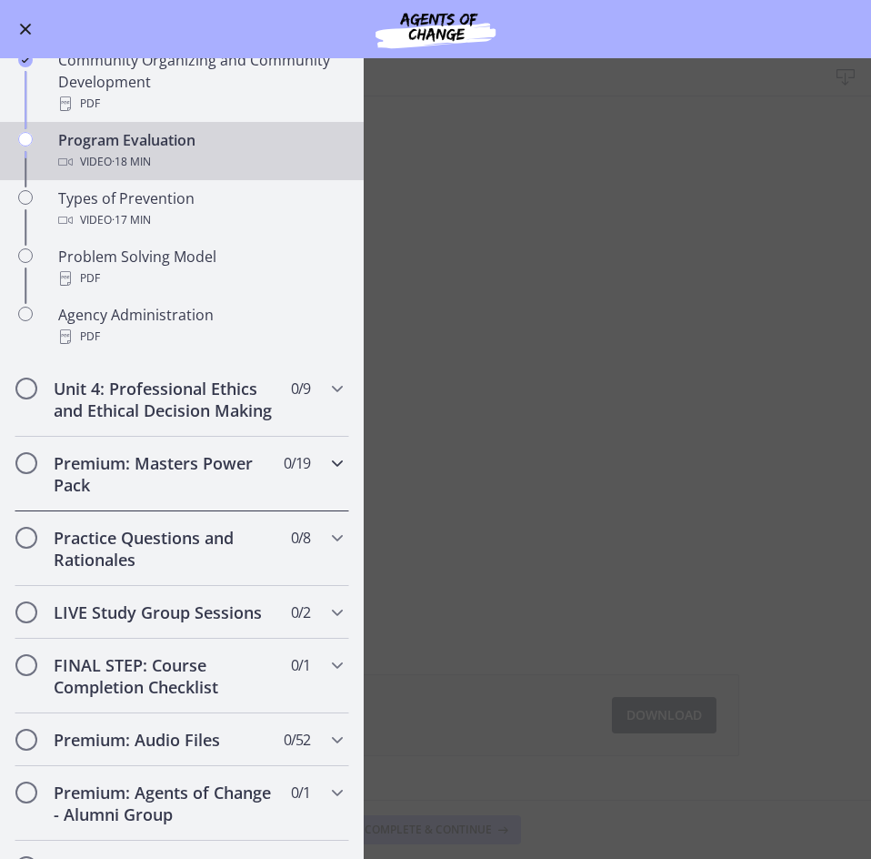
click at [134, 496] on h2 "Premium: Masters Power Pack" at bounding box center [165, 474] width 222 height 44
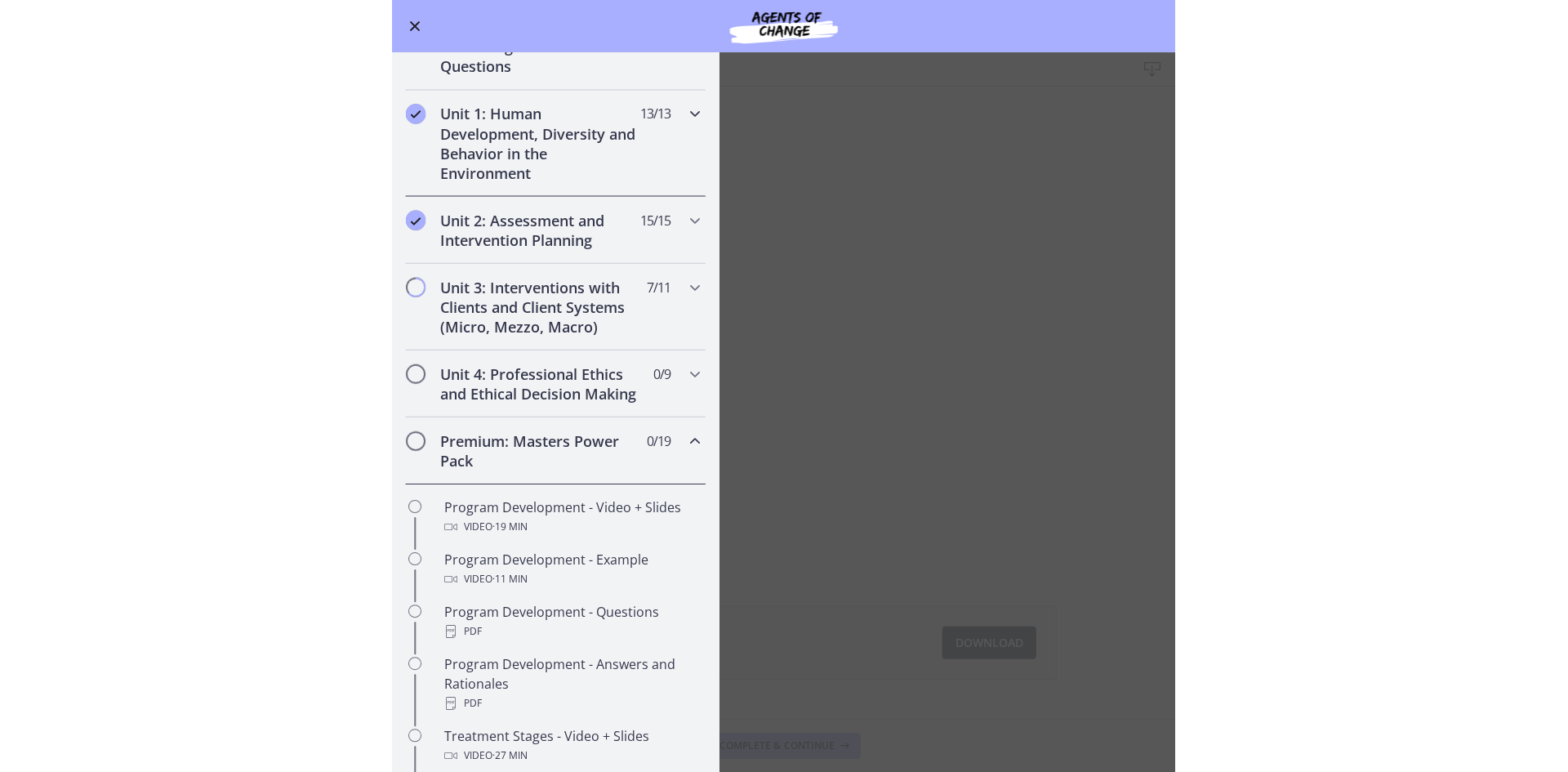
scroll to position [302, 0]
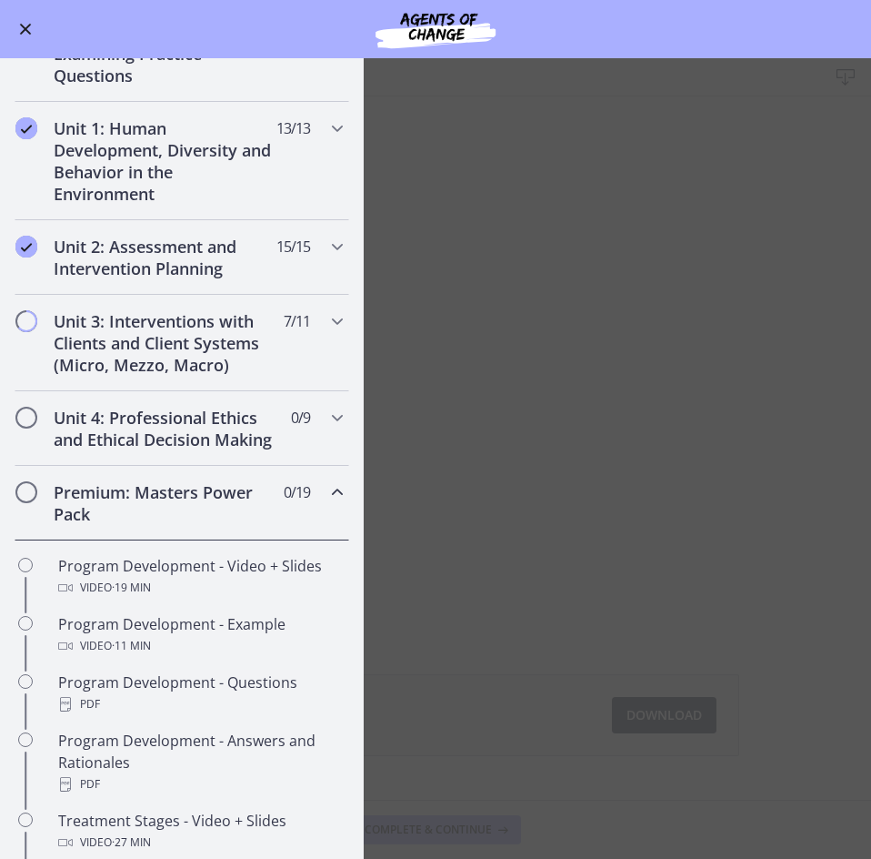
click at [472, 635] on main "Program Evaluation Download Enable fullscreen Program Evaluation - Slides Downl…" at bounding box center [435, 458] width 871 height 800
click at [29, 34] on span "Enable menu" at bounding box center [26, 30] width 12 height 12
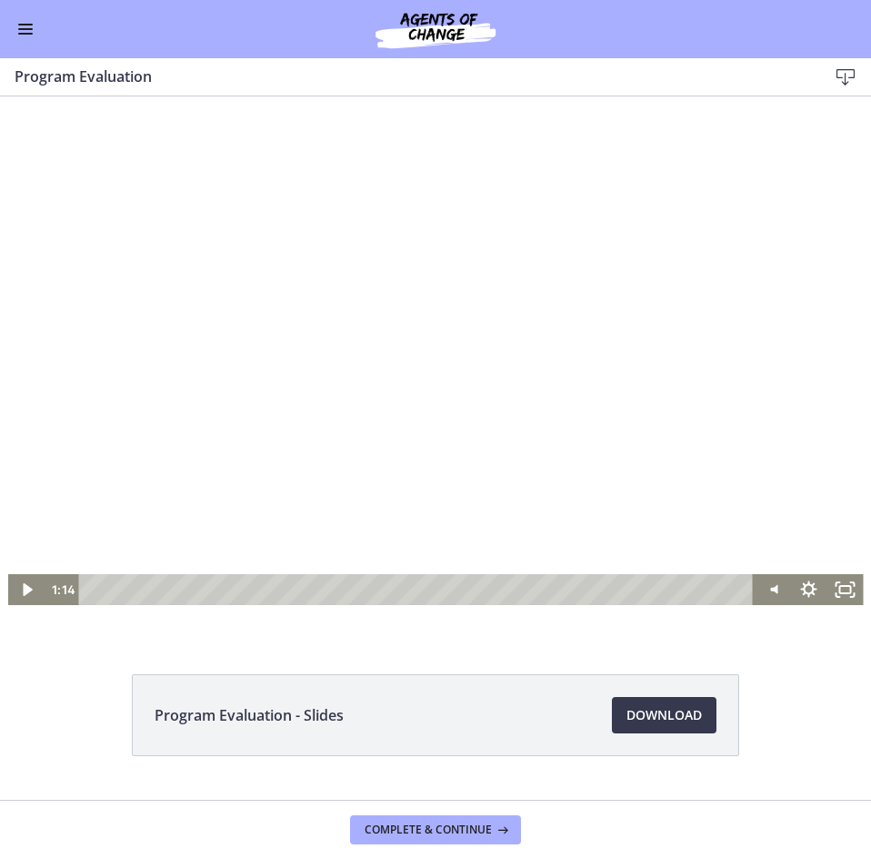
click at [262, 347] on div at bounding box center [436, 364] width 856 height 481
click at [417, 378] on div at bounding box center [436, 364] width 856 height 481
click at [580, 325] on div at bounding box center [436, 364] width 856 height 481
click at [303, 450] on div at bounding box center [436, 364] width 856 height 481
click at [467, 277] on div at bounding box center [436, 364] width 856 height 481
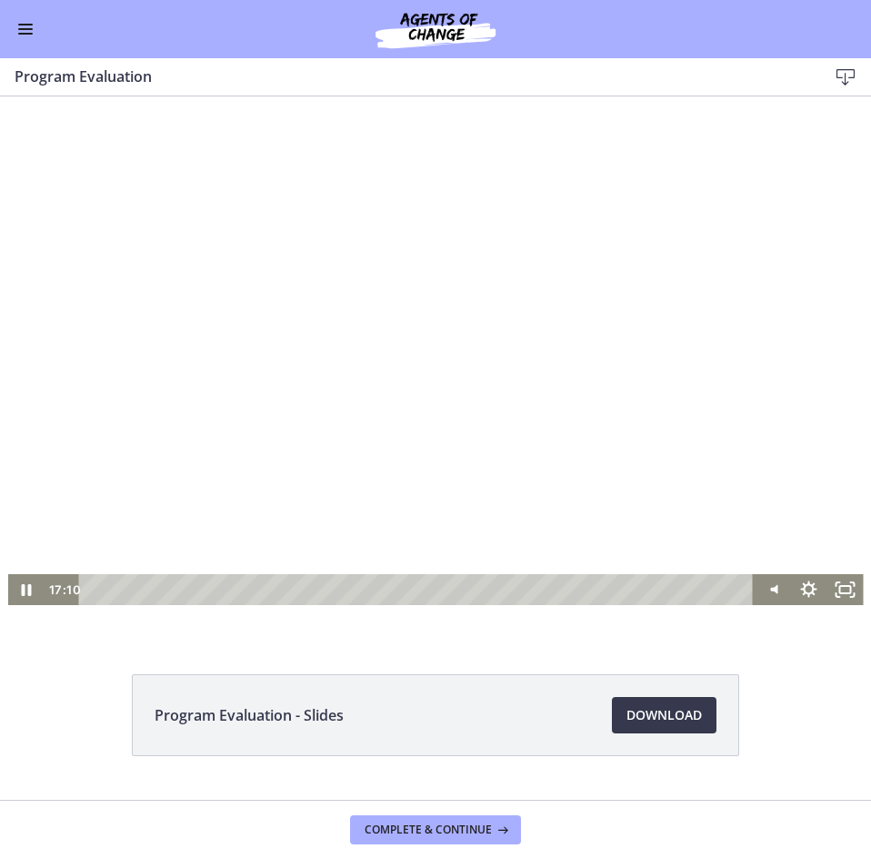
click at [168, 311] on div at bounding box center [436, 364] width 856 height 481
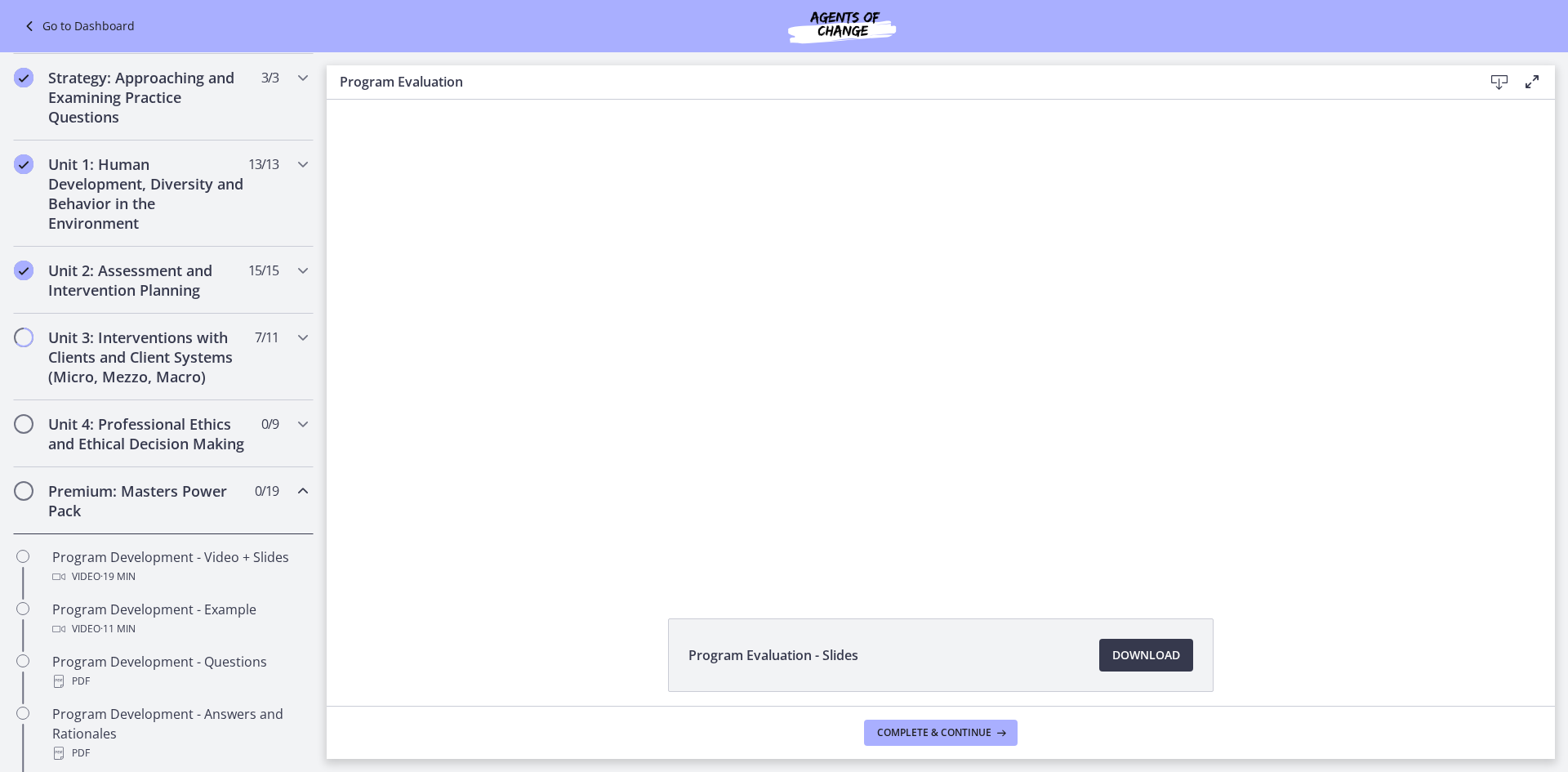
scroll to position [305, 0]
click at [924, 726] on span "Complete & continue" at bounding box center [934, 733] width 114 height 13
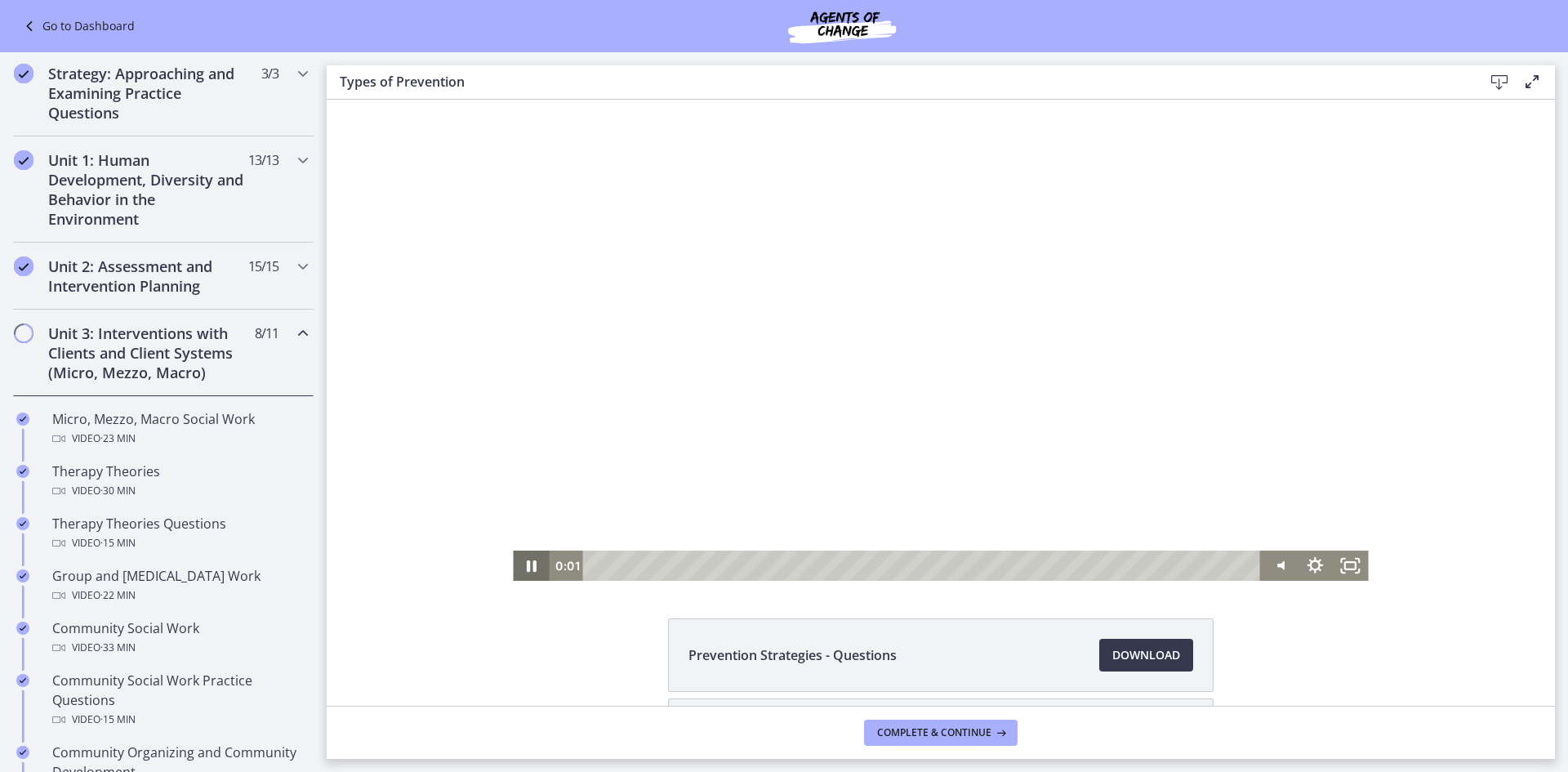
click at [528, 563] on icon "Pause" at bounding box center [532, 566] width 10 height 12
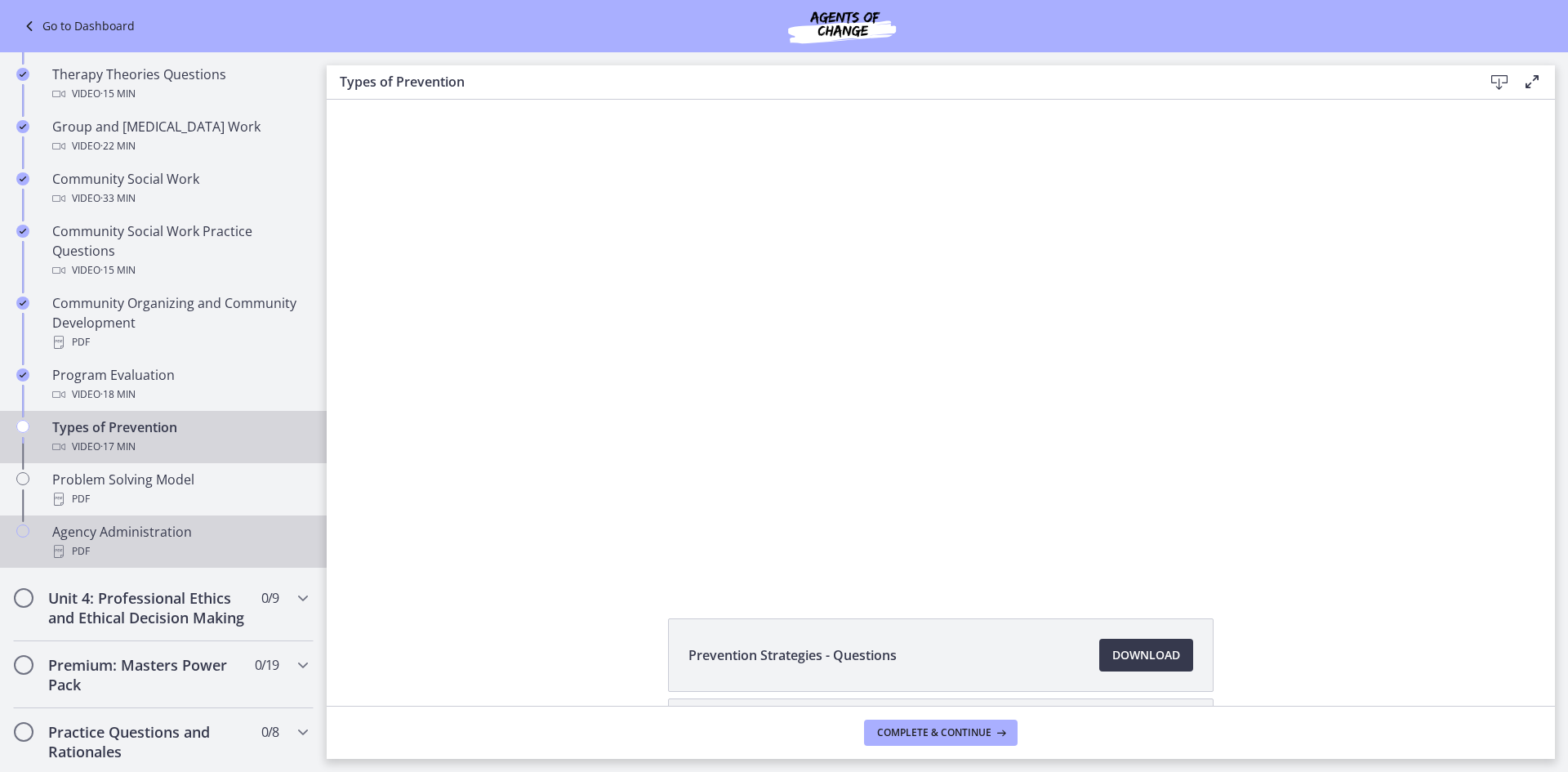
scroll to position [714, 0]
